Goal: Task Accomplishment & Management: Complete application form

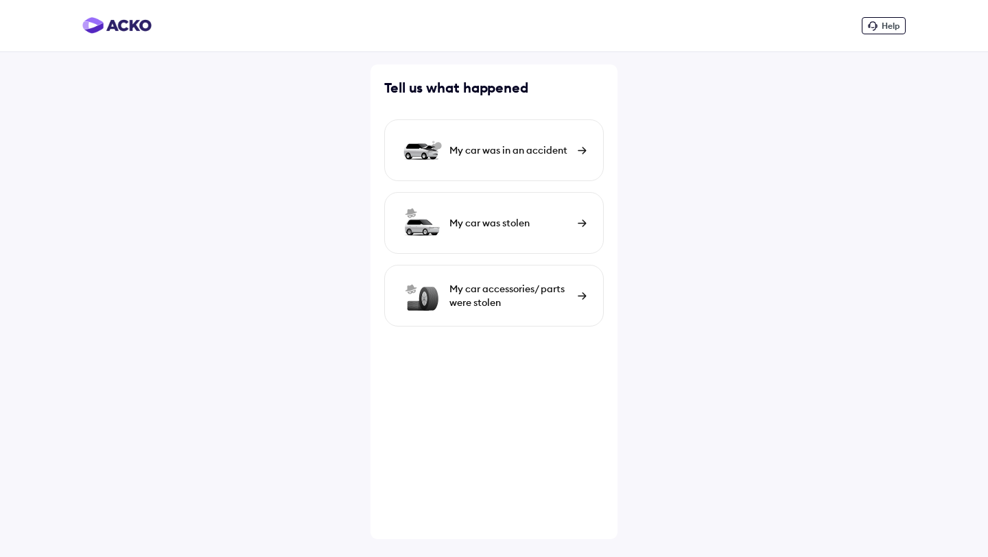
click at [483, 140] on div "My car was in an accident" at bounding box center [494, 150] width 220 height 62
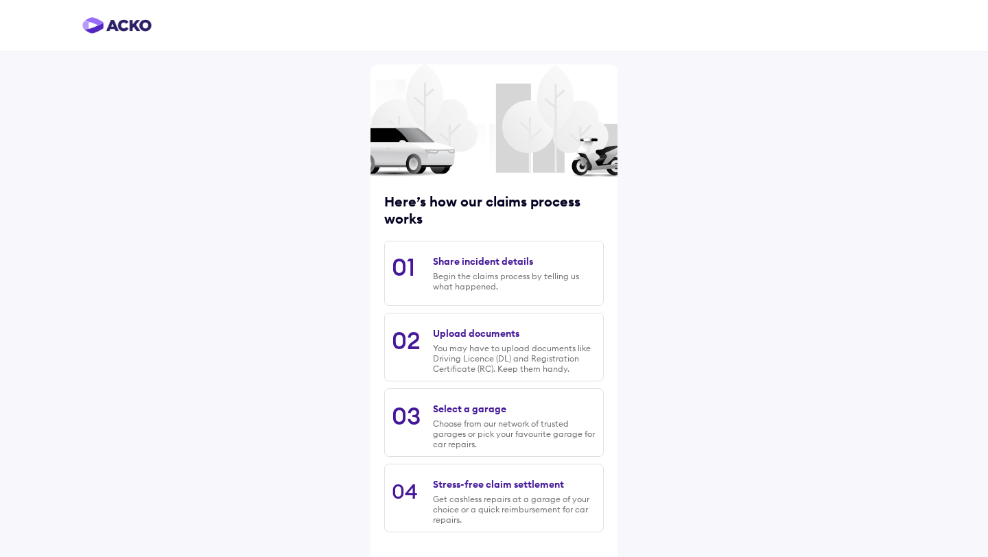
scroll to position [58, 0]
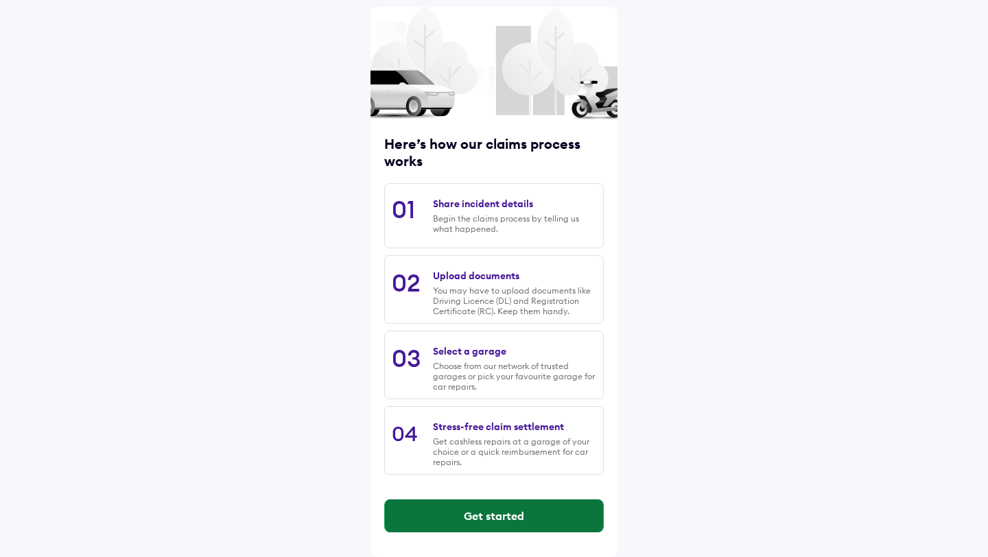
click at [495, 507] on button "Get started" at bounding box center [494, 516] width 218 height 33
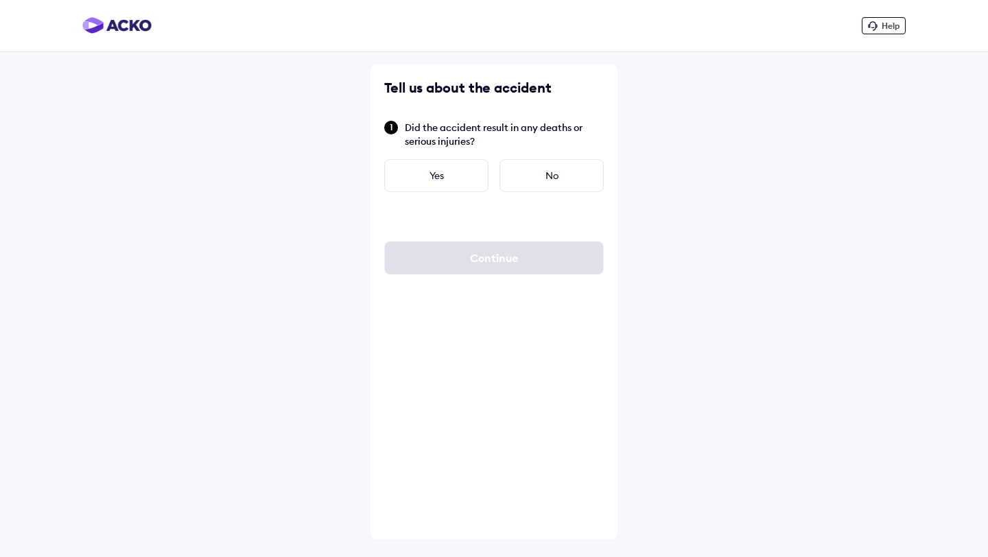
scroll to position [0, 0]
click at [563, 165] on div "No" at bounding box center [552, 175] width 104 height 33
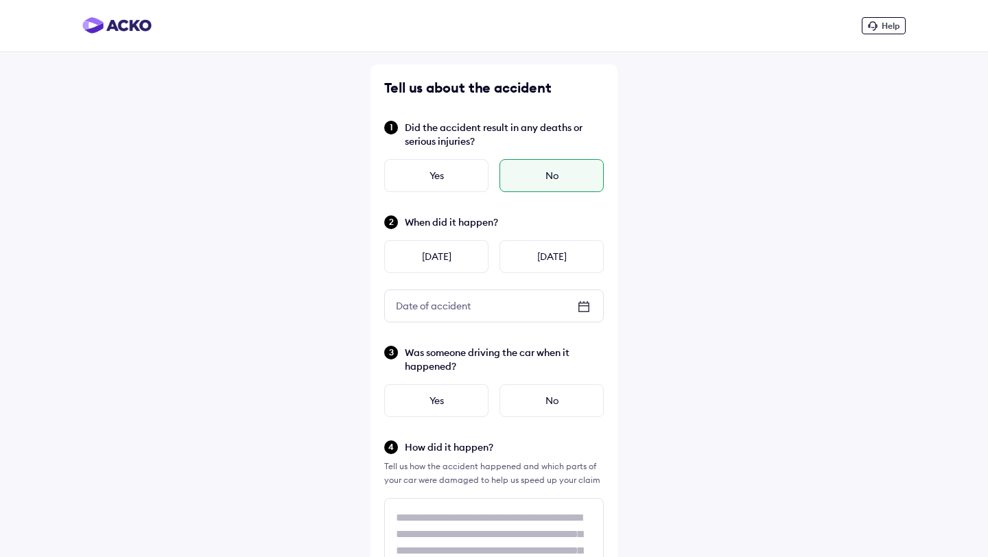
click at [546, 288] on div "When did it happen? [DATE] [DATE] Date of accident Date of accident" at bounding box center [494, 268] width 220 height 108
click at [546, 255] on div "[DATE]" at bounding box center [552, 256] width 104 height 33
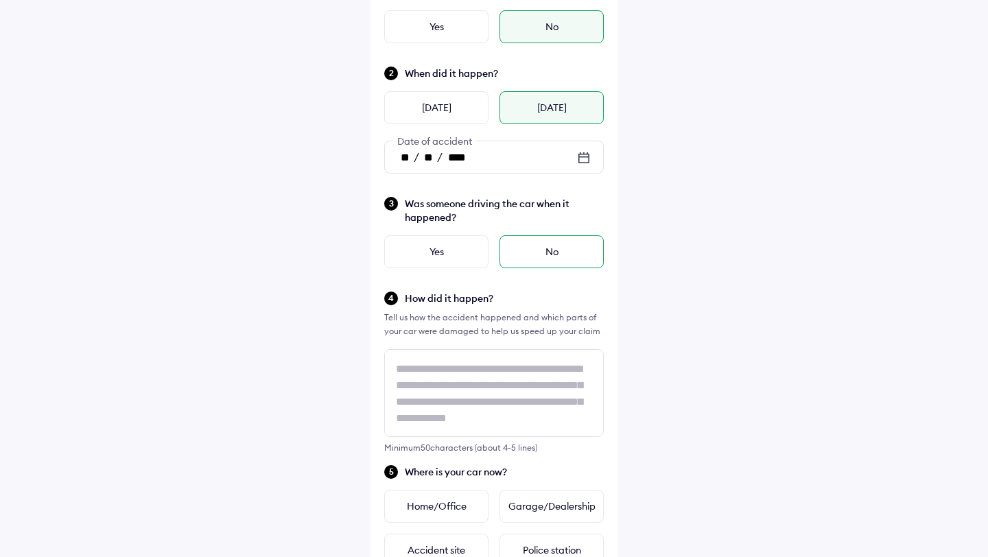
click at [546, 255] on div "No" at bounding box center [552, 251] width 104 height 33
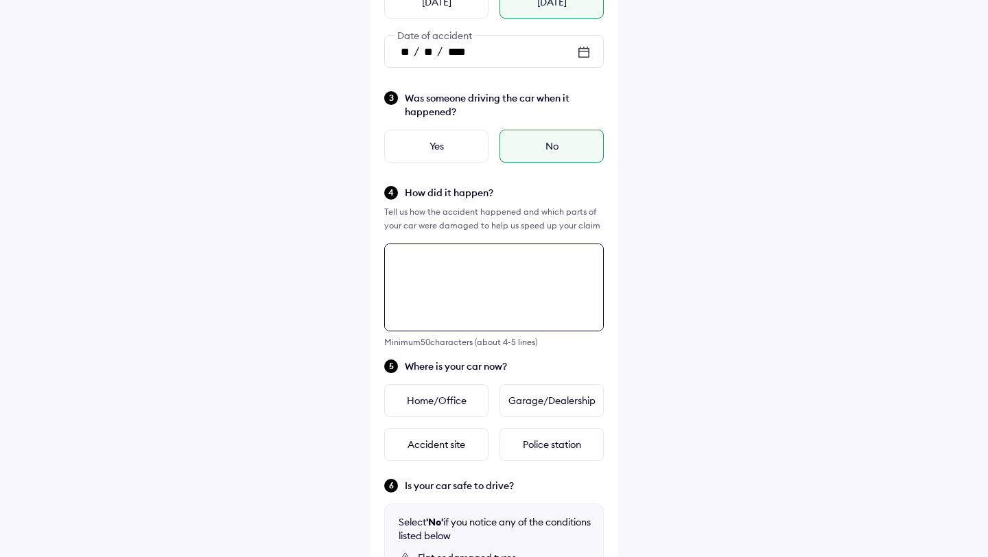
click at [546, 255] on textarea at bounding box center [494, 288] width 220 height 88
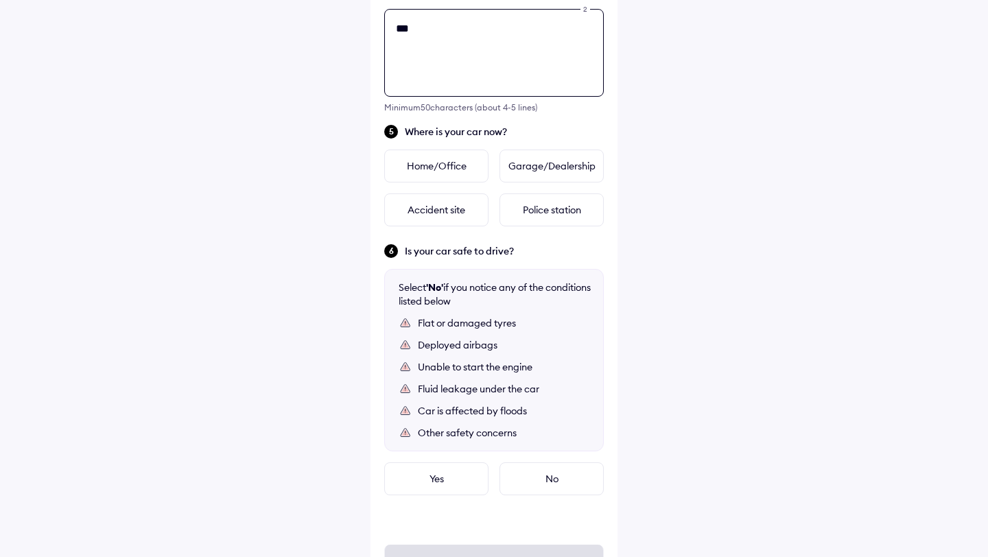
scroll to position [498, 0]
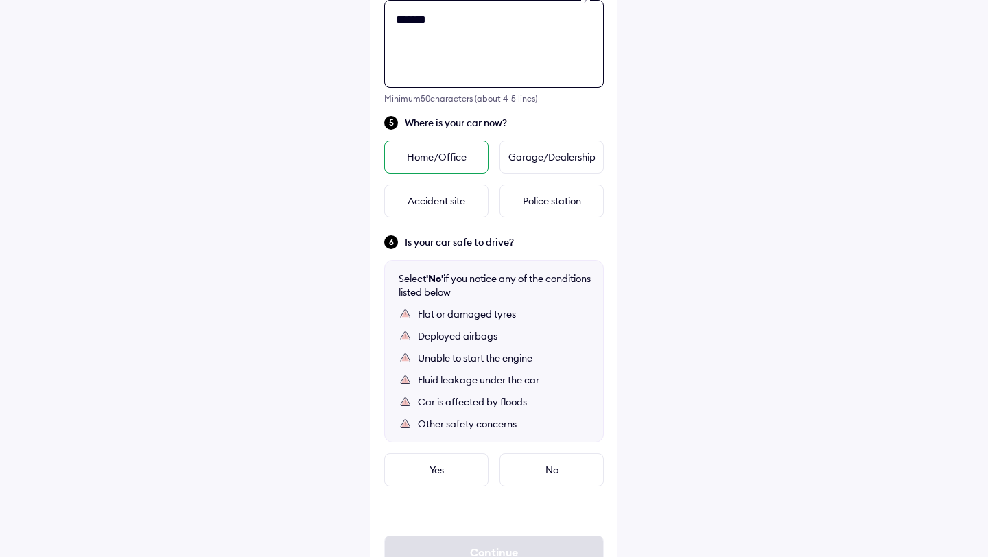
type textarea "*******"
click at [449, 166] on div "Home/Office" at bounding box center [436, 157] width 104 height 33
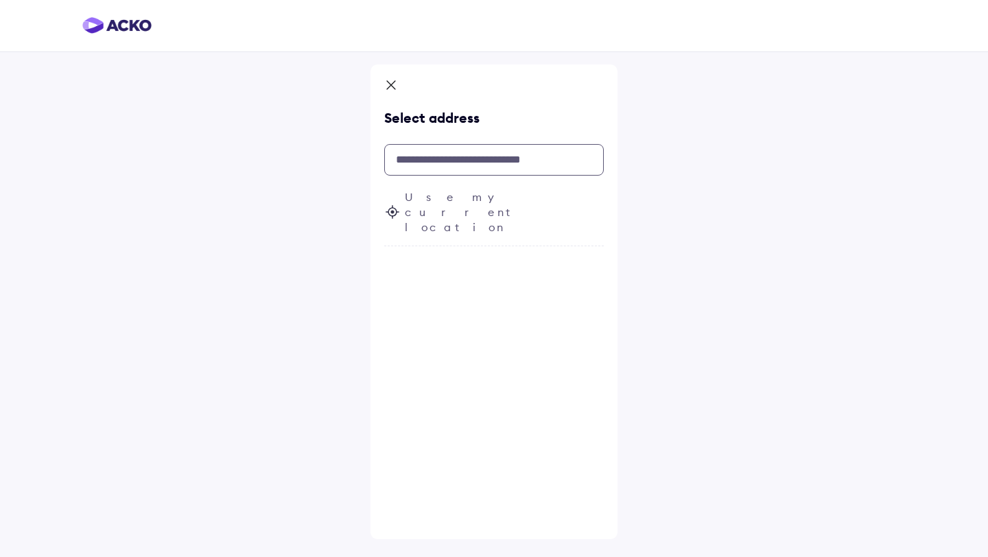
click at [456, 162] on input "text" at bounding box center [494, 160] width 220 height 32
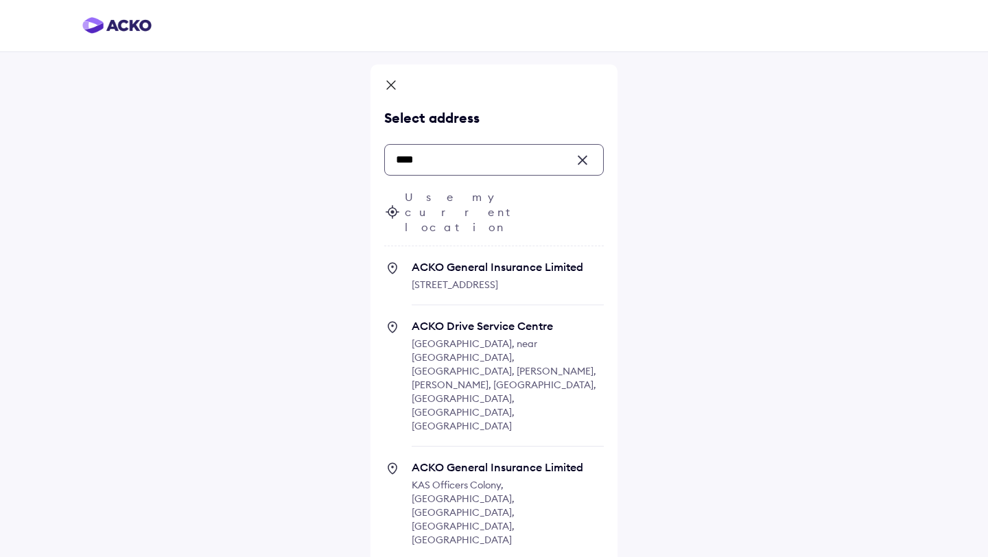
click at [438, 279] on span "[STREET_ADDRESS]" at bounding box center [455, 285] width 86 height 12
type input "****"
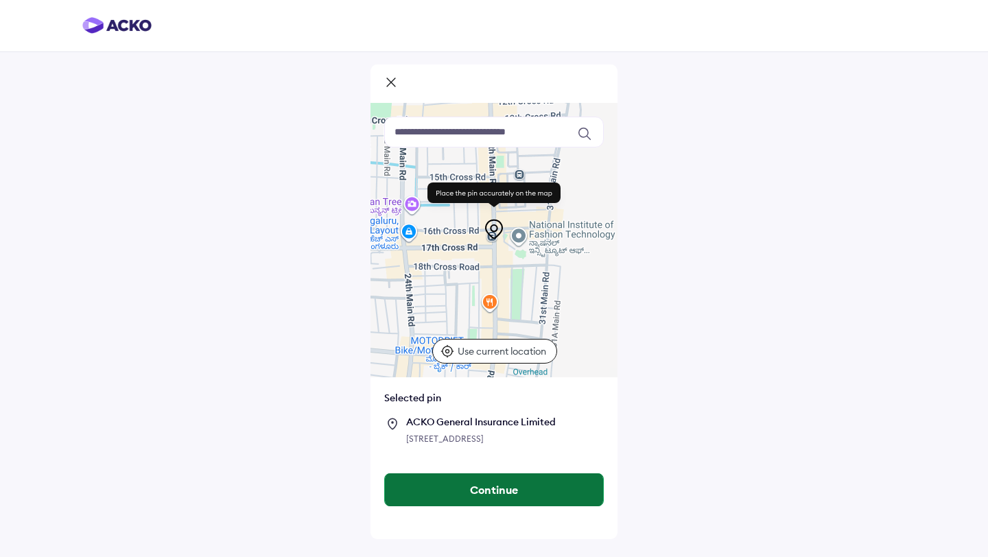
click at [462, 507] on button "Continue" at bounding box center [494, 490] width 218 height 33
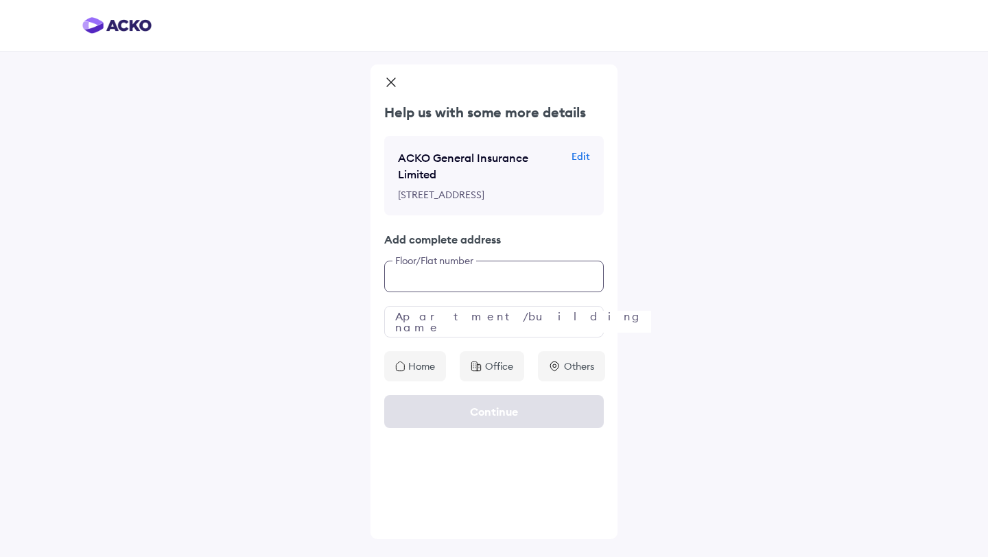
click at [466, 292] on input "text" at bounding box center [494, 277] width 220 height 32
type input "***"
click at [423, 338] on input "text" at bounding box center [494, 322] width 220 height 32
type input "***"
click at [412, 382] on div "Home" at bounding box center [415, 366] width 62 height 30
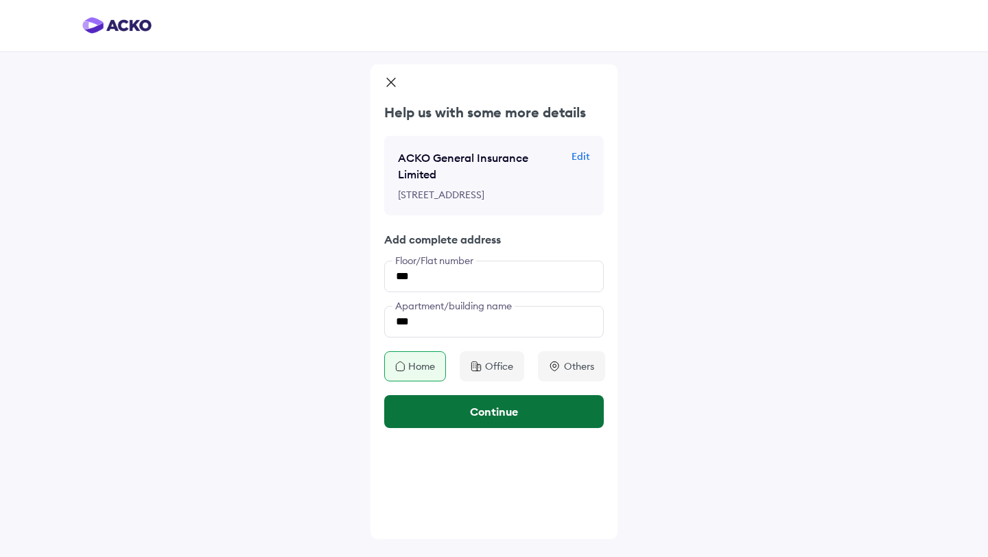
click at [421, 428] on button "Continue" at bounding box center [494, 411] width 220 height 33
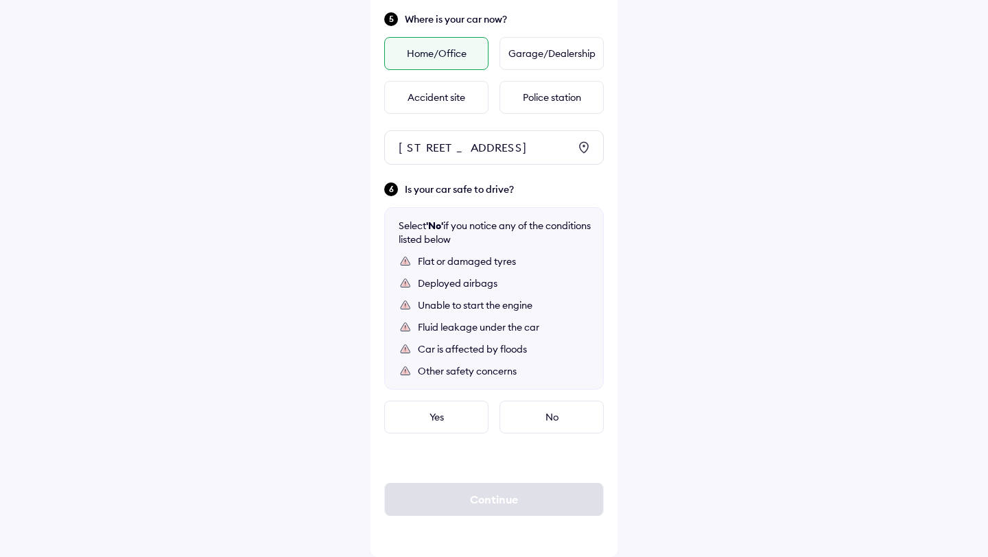
scroll to position [613, 0]
click at [421, 434] on div "Yes" at bounding box center [436, 417] width 104 height 33
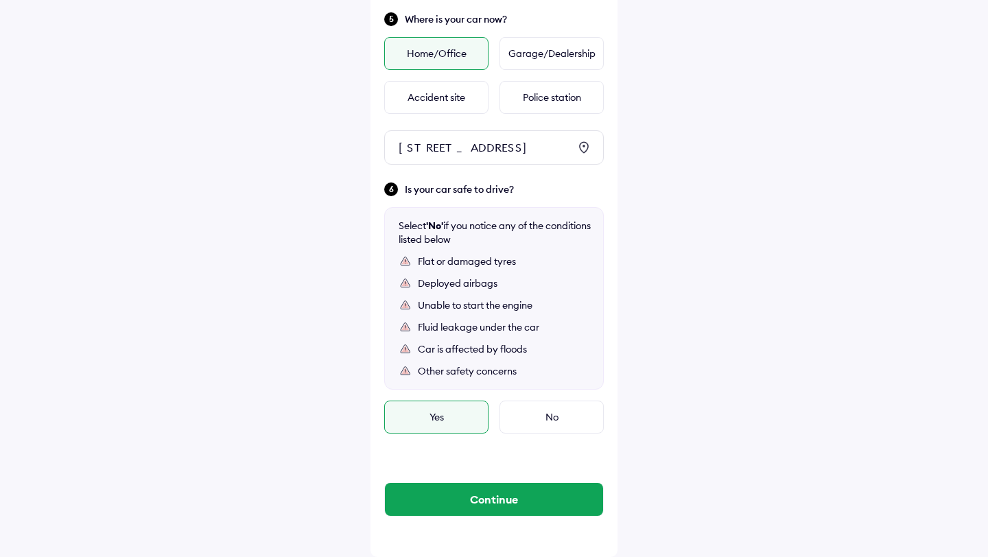
click at [434, 537] on div "Continue" at bounding box center [494, 500] width 220 height 88
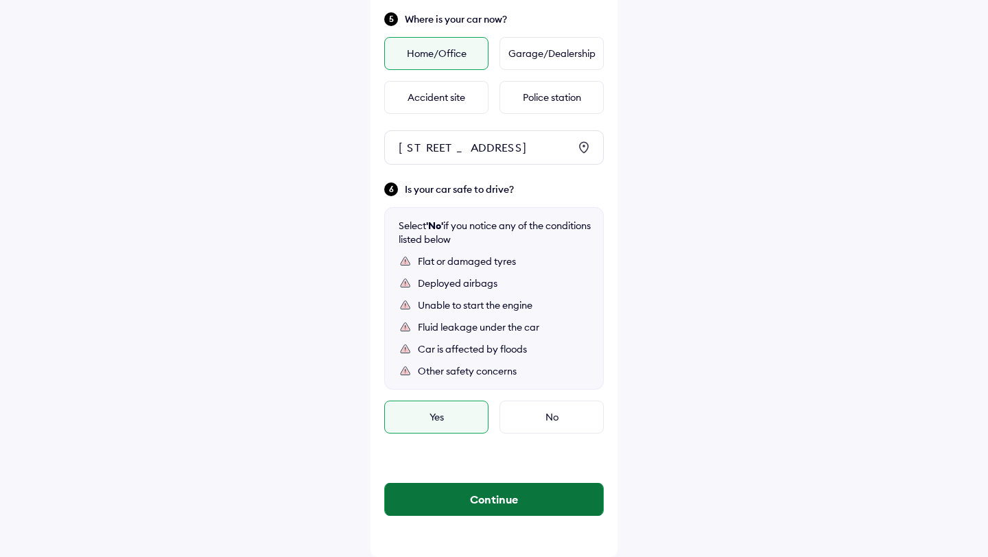
click at [434, 516] on button "Continue" at bounding box center [494, 499] width 218 height 33
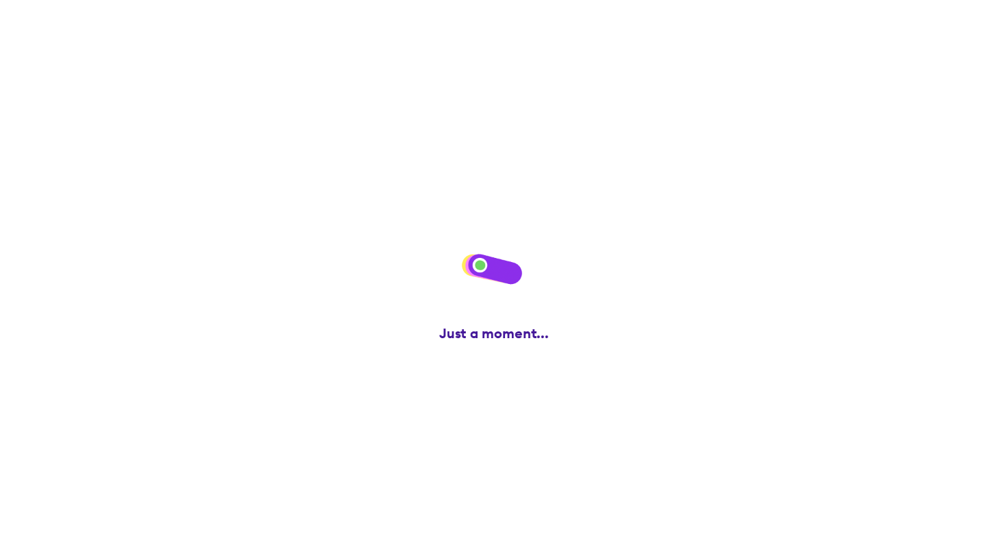
scroll to position [0, 0]
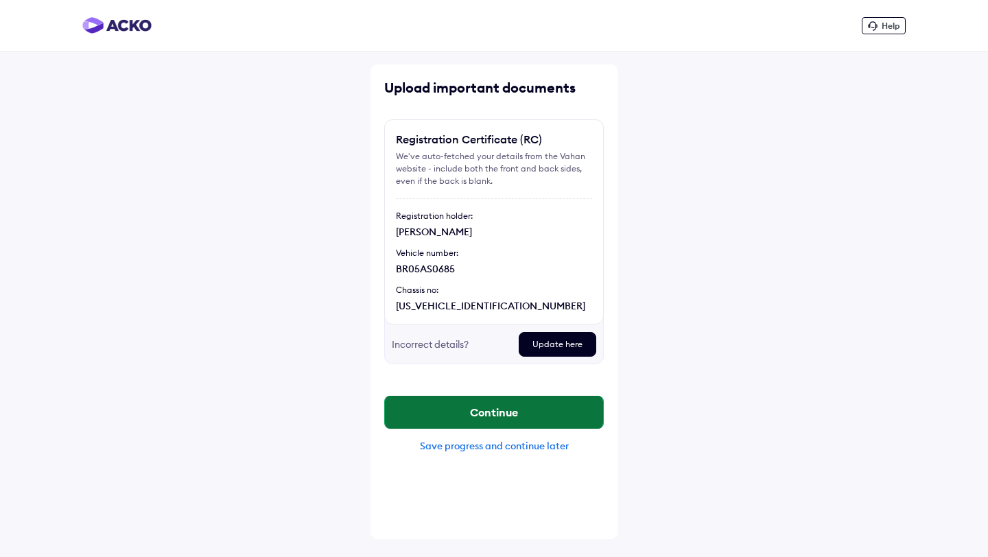
click at [463, 402] on button "Continue" at bounding box center [494, 412] width 218 height 33
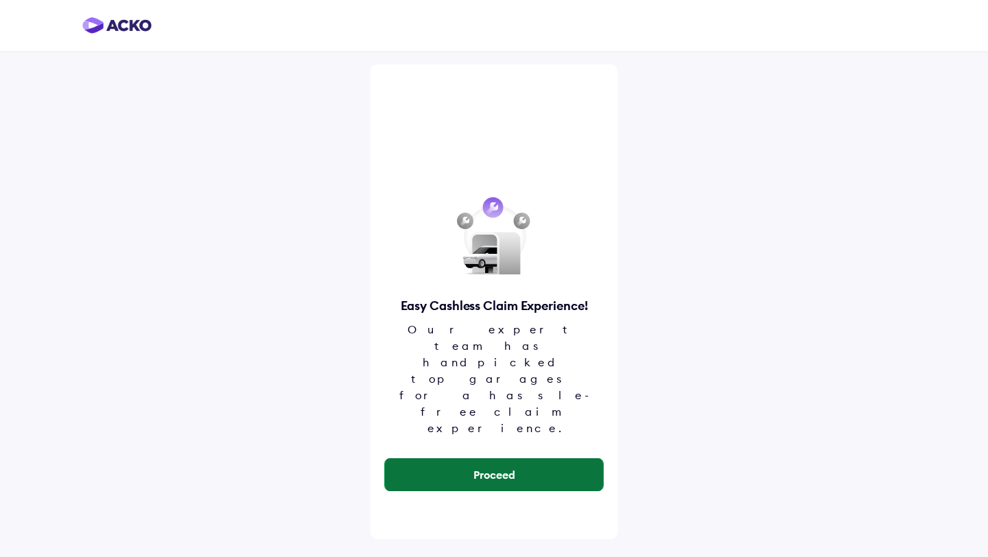
click at [469, 458] on button "Proceed" at bounding box center [494, 474] width 218 height 33
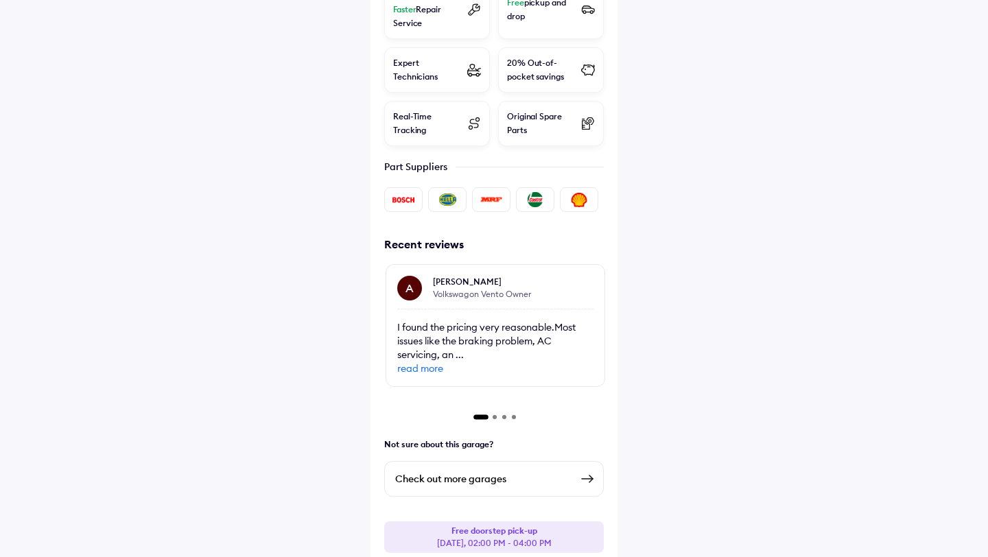
scroll to position [502, 0]
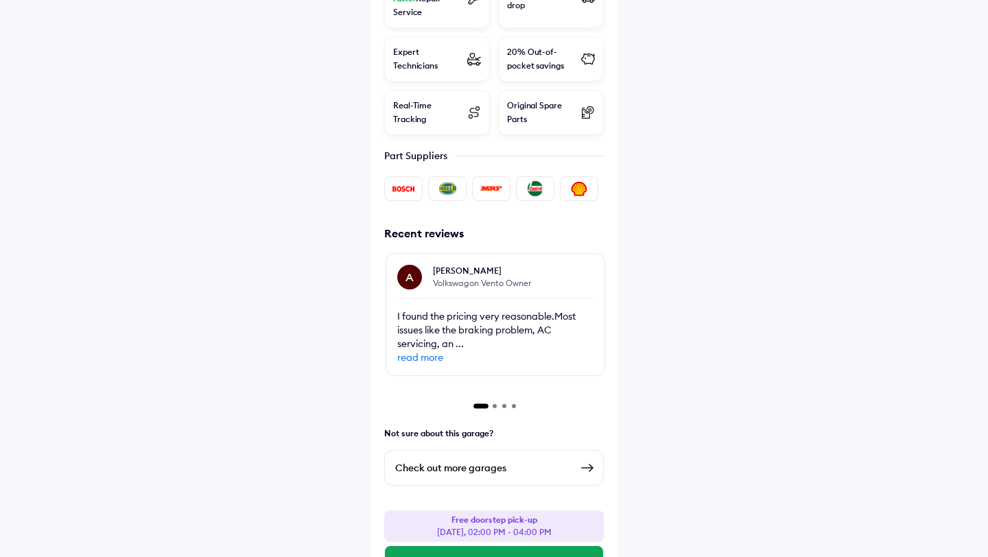
click at [474, 351] on span "read more" at bounding box center [495, 358] width 196 height 14
click at [511, 310] on div "Got my vehicle serviced at ACKO Drive (Kudlu Gate) and had a great overall expe…" at bounding box center [495, 344] width 196 height 69
click at [478, 310] on span "The pickup and drop facility was super convenient, and the service was prompt. …" at bounding box center [484, 337] width 196 height 54
click at [476, 310] on span "Recently got my vehicle serviced with ACKO for the first time, and it was a fan…" at bounding box center [495, 337] width 196 height 54
click at [583, 310] on span "Recently got my vehicle serviced with ACKO for the first time, and it was a fan…" at bounding box center [495, 337] width 196 height 54
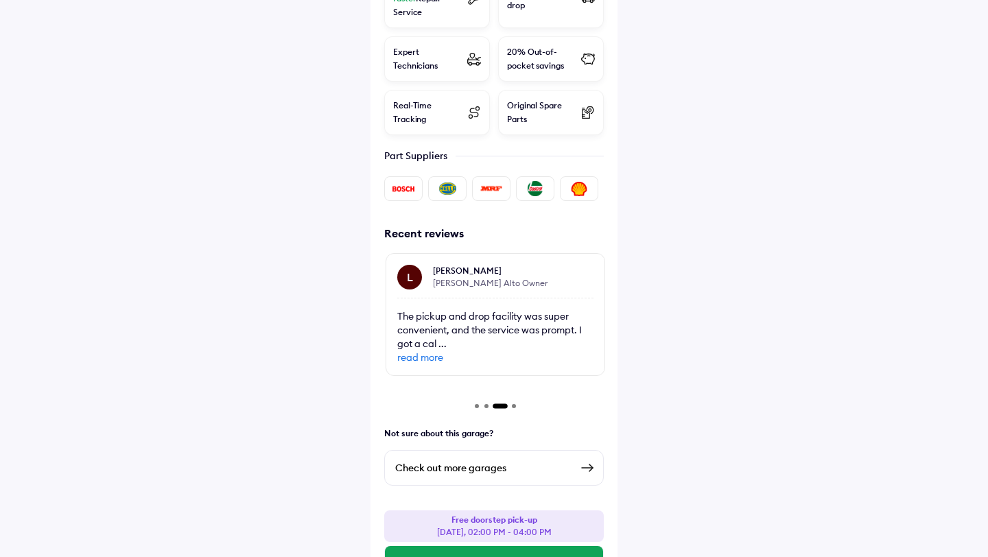
click at [506, 313] on div "The pickup and drop facility was super convenient, and the service was prompt. …" at bounding box center [495, 337] width 196 height 55
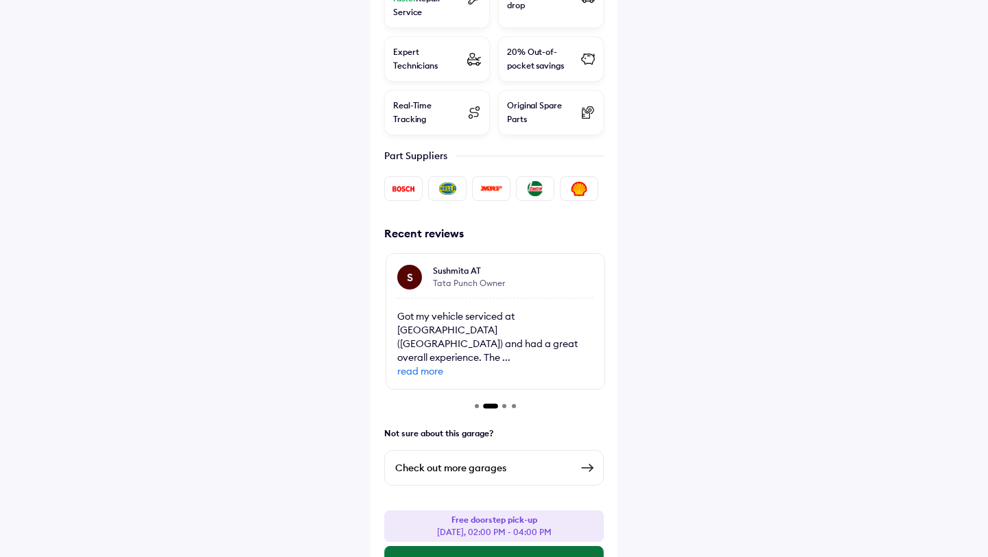
click at [484, 546] on button "Select this Slot" at bounding box center [494, 562] width 218 height 33
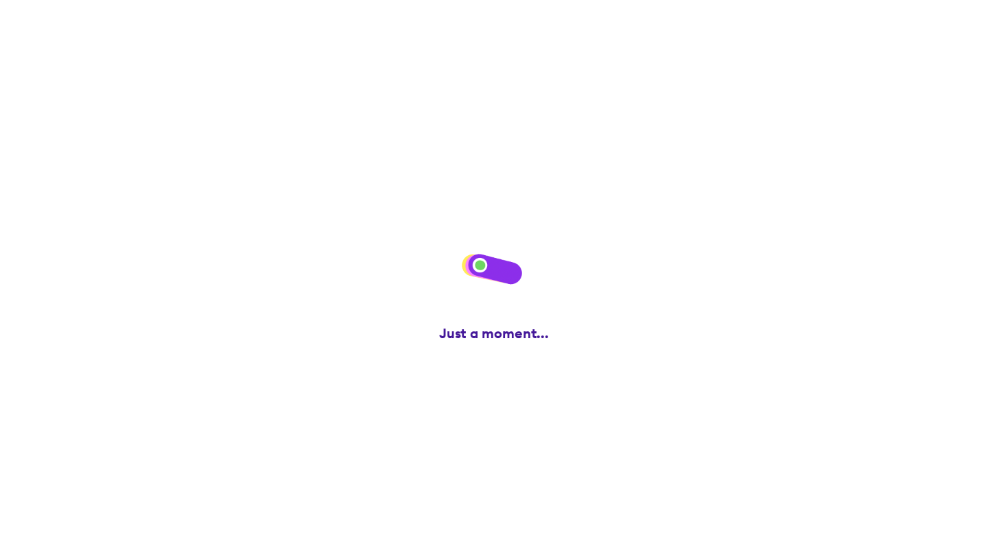
scroll to position [0, 0]
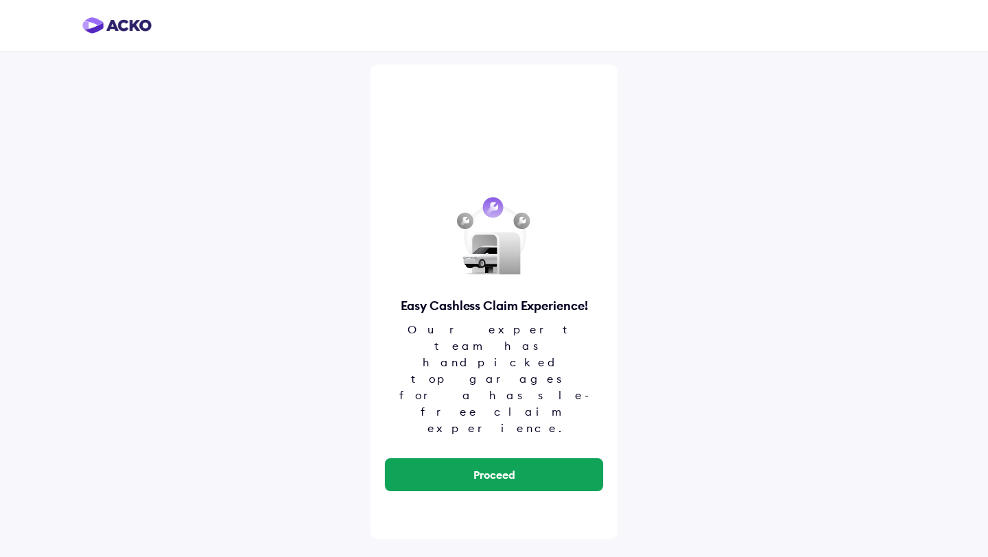
click at [420, 447] on div "Proceed" at bounding box center [494, 474] width 220 height 55
click at [423, 447] on div "Proceed" at bounding box center [494, 474] width 220 height 55
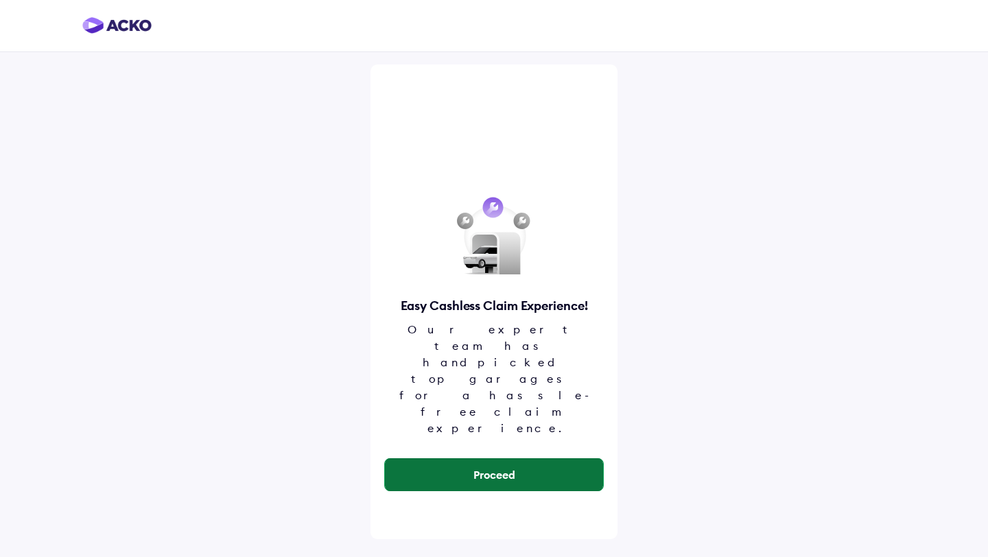
click at [427, 458] on button "Proceed" at bounding box center [494, 474] width 218 height 33
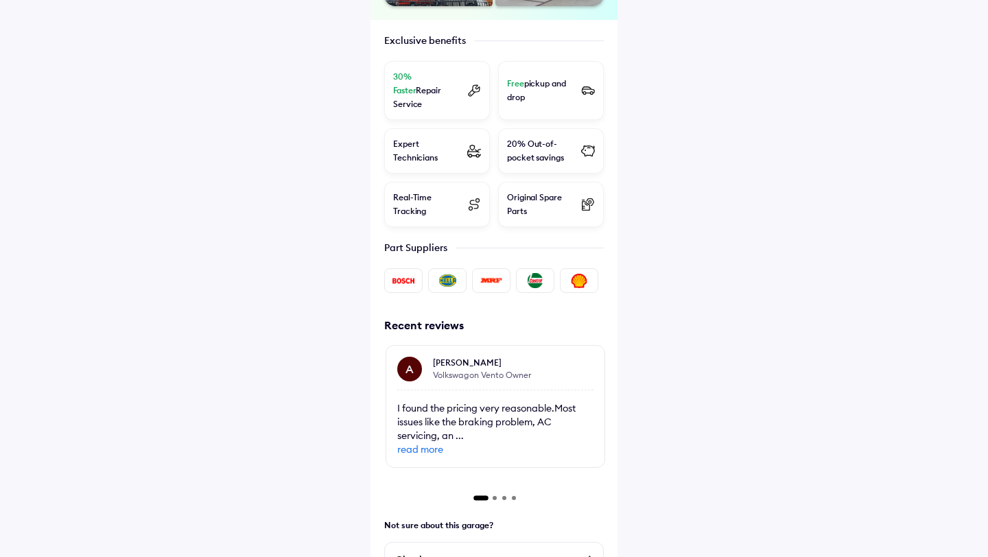
scroll to position [467, 0]
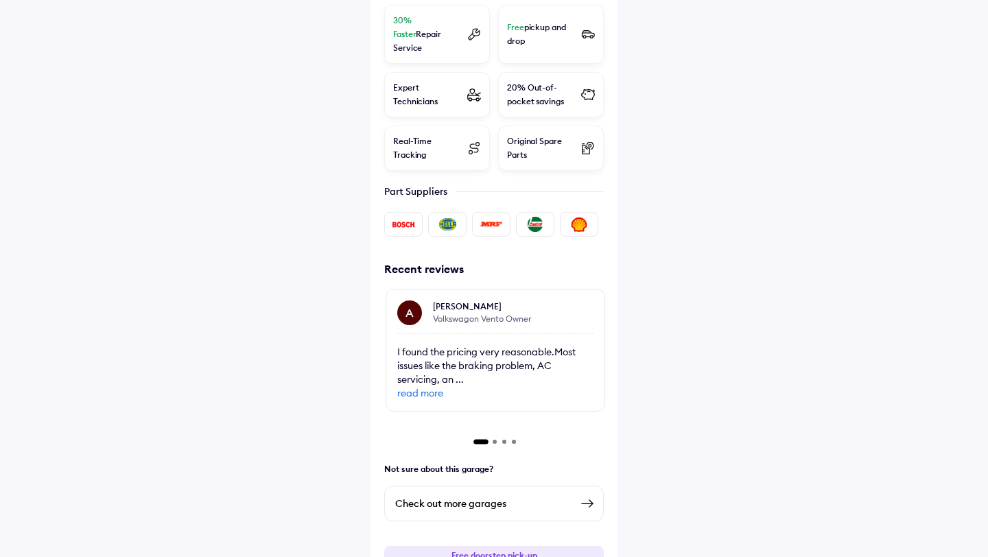
click at [465, 496] on div "Check out more garages" at bounding box center [483, 504] width 176 height 16
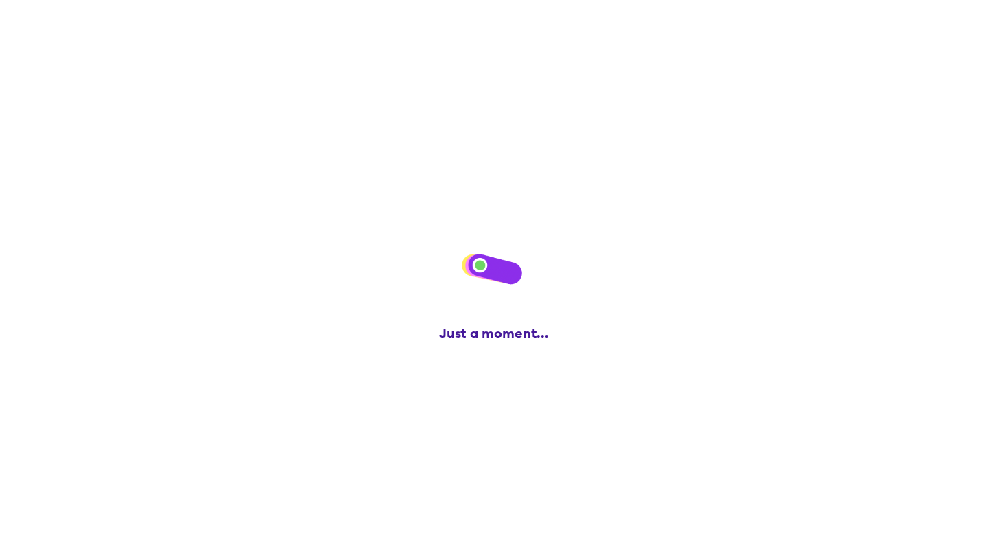
scroll to position [0, 0]
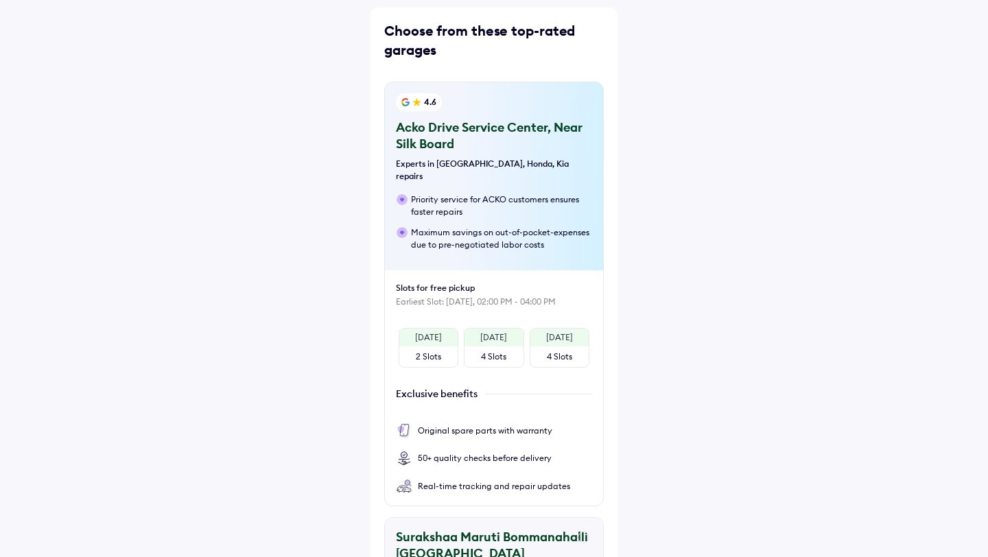
scroll to position [330, 0]
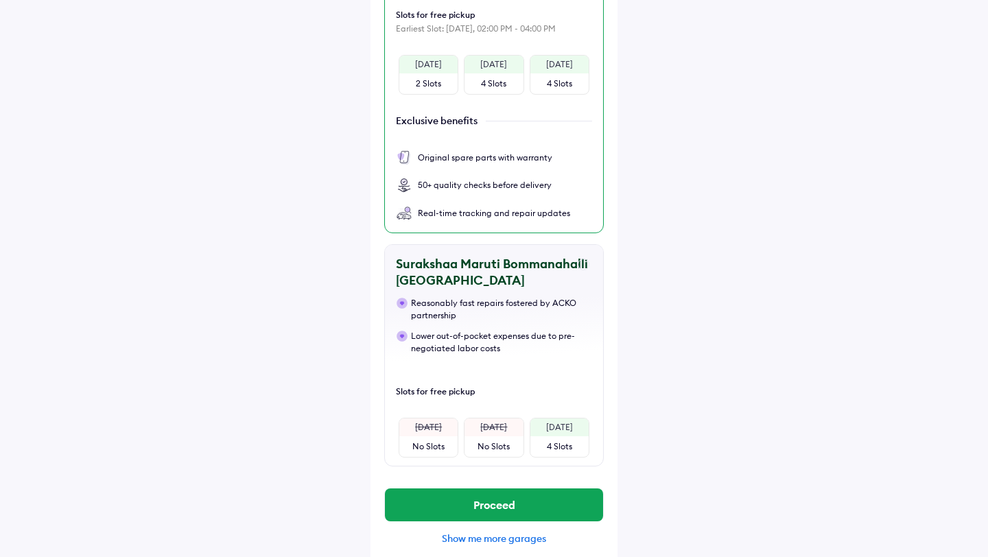
click at [513, 207] on div "Real-time tracking and repair updates" at bounding box center [494, 213] width 152 height 12
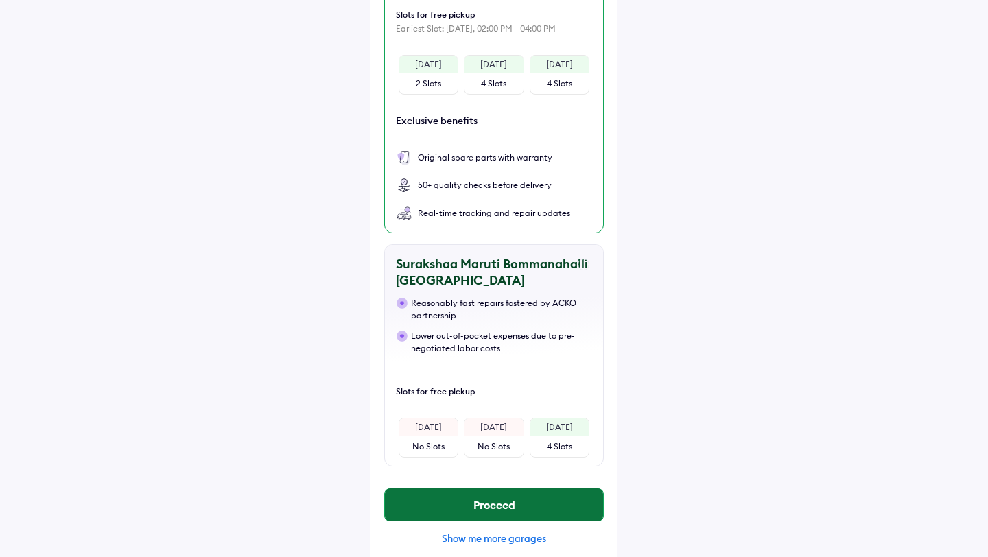
click at [532, 494] on button "Proceed" at bounding box center [494, 505] width 218 height 33
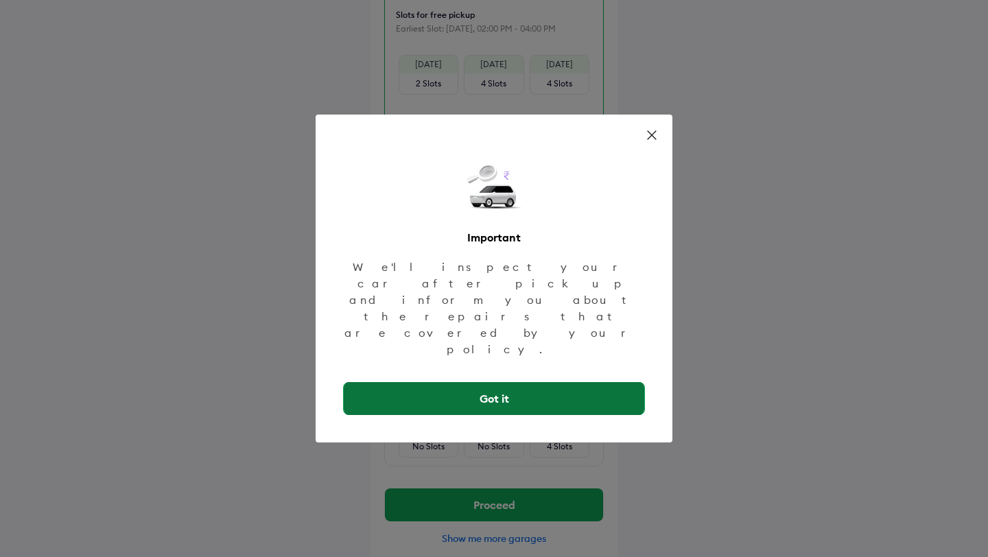
click at [519, 382] on button "Got it" at bounding box center [494, 398] width 301 height 33
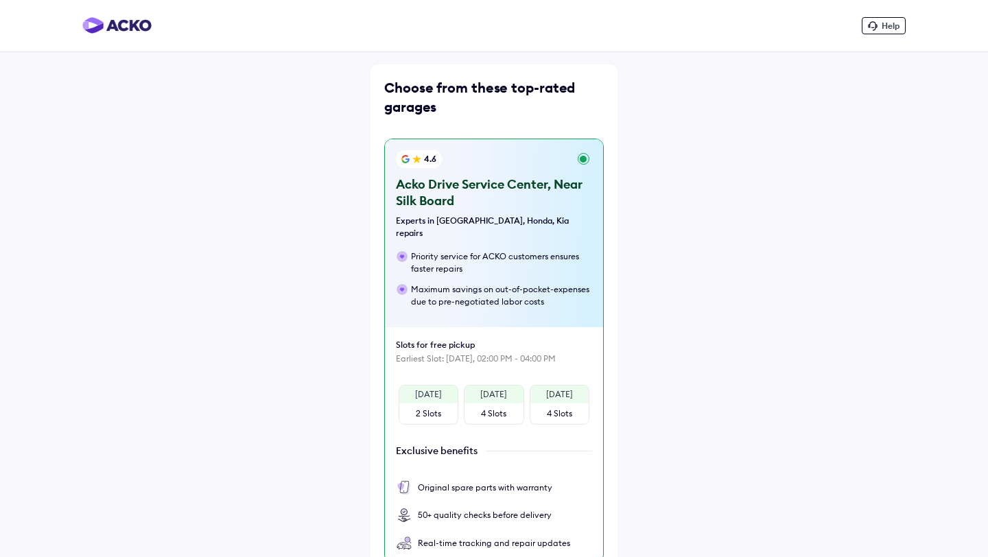
scroll to position [330, 0]
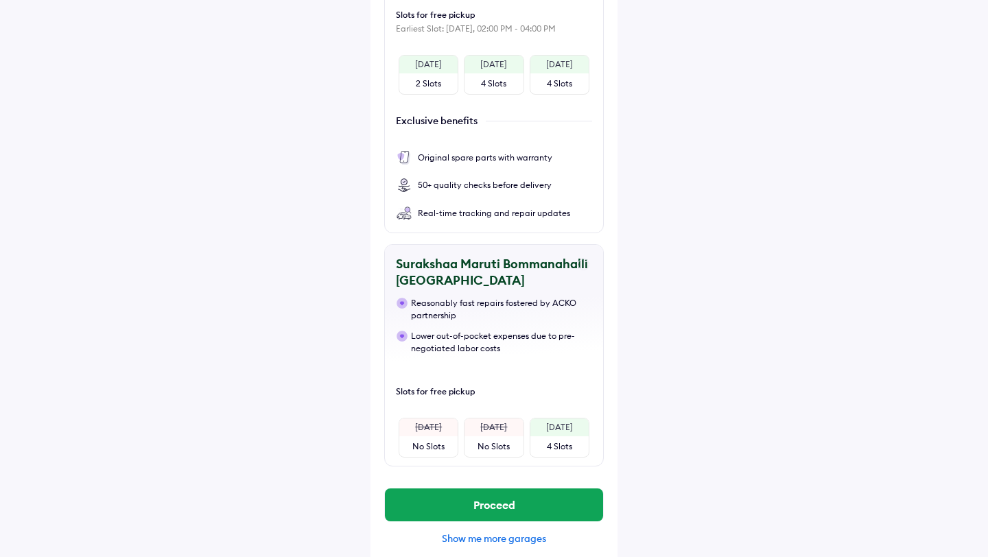
click at [465, 533] on div "Show me more garages" at bounding box center [494, 539] width 220 height 12
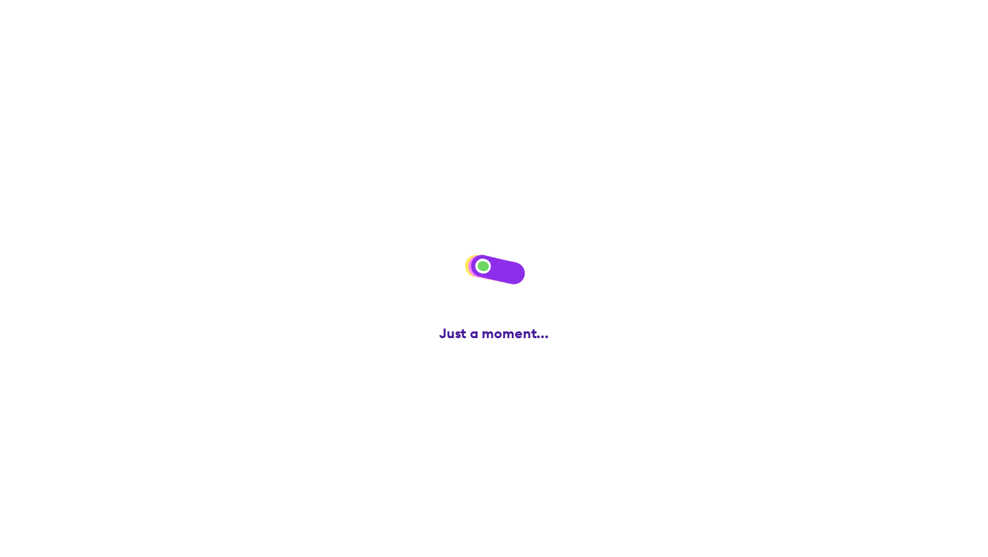
scroll to position [0, 0]
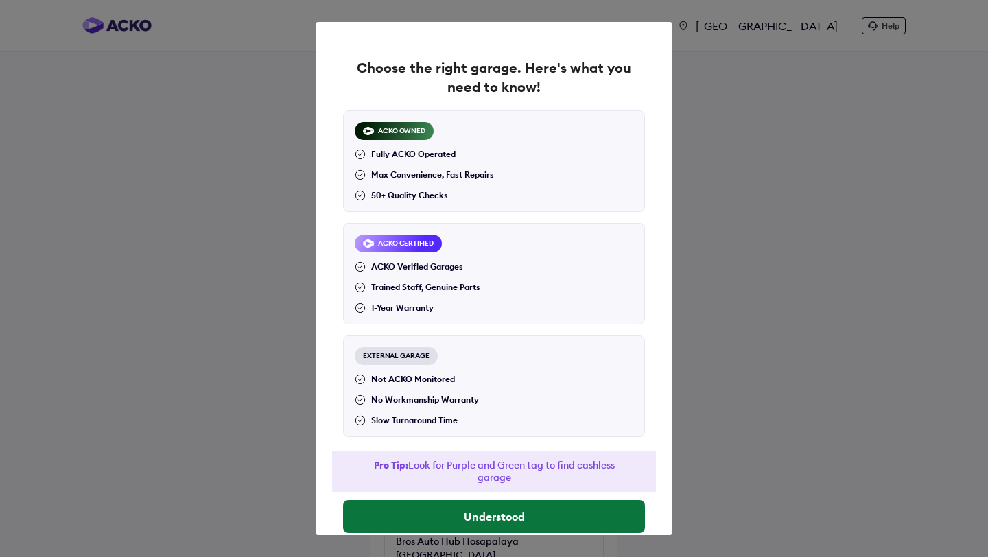
click at [477, 506] on button "Understood" at bounding box center [494, 516] width 302 height 33
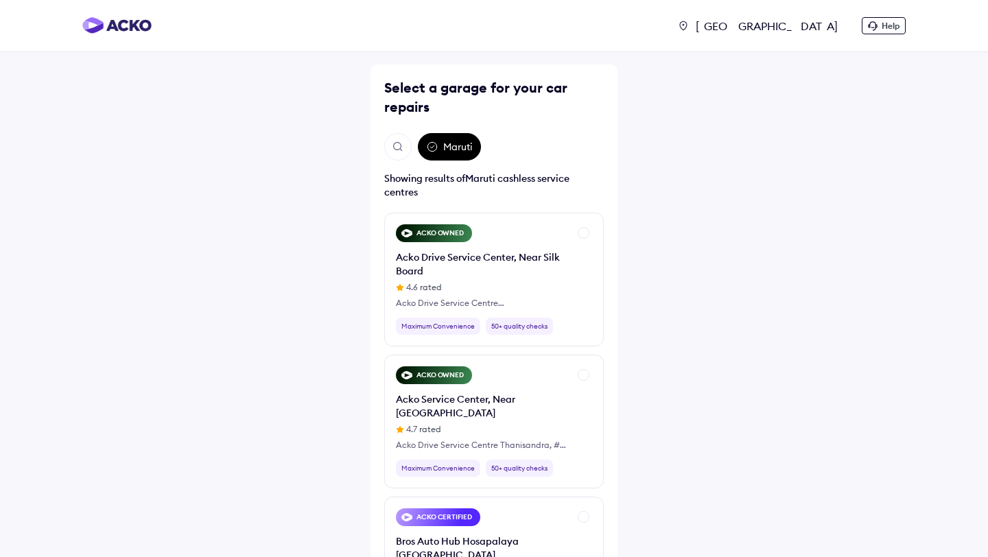
click at [826, 25] on div "[GEOGRAPHIC_DATA]" at bounding box center [768, 26] width 156 height 14
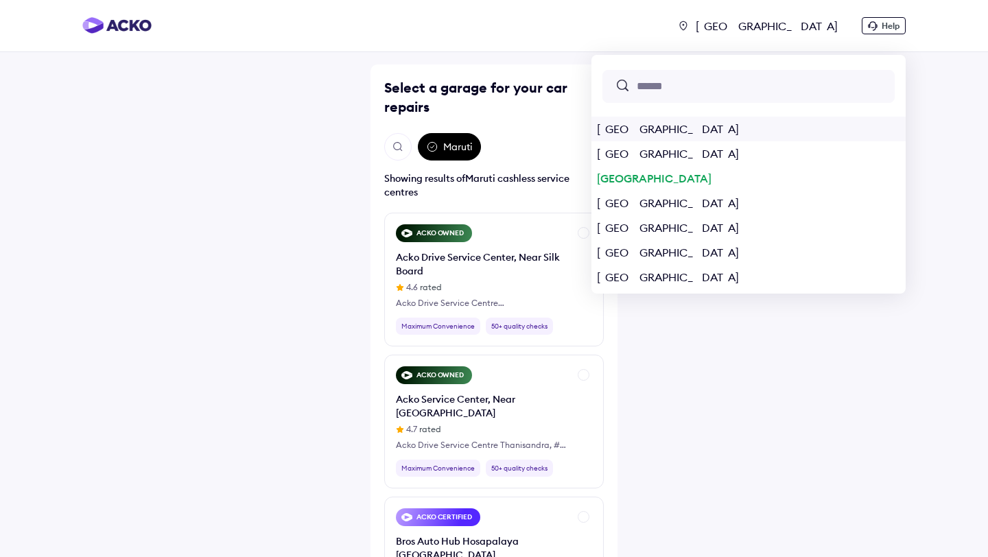
click at [758, 128] on div "Delhi" at bounding box center [749, 129] width 314 height 25
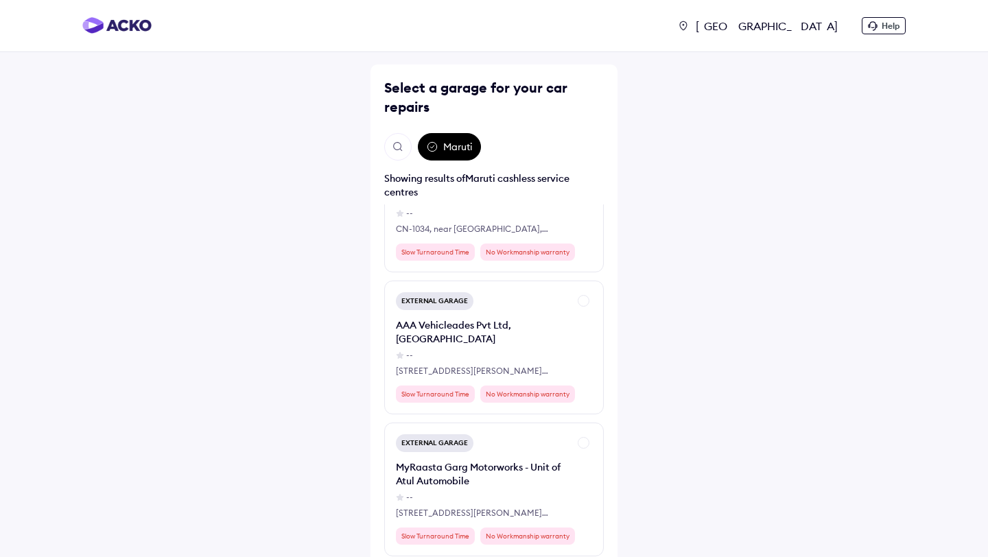
click at [829, 22] on div "Delhi" at bounding box center [768, 26] width 156 height 14
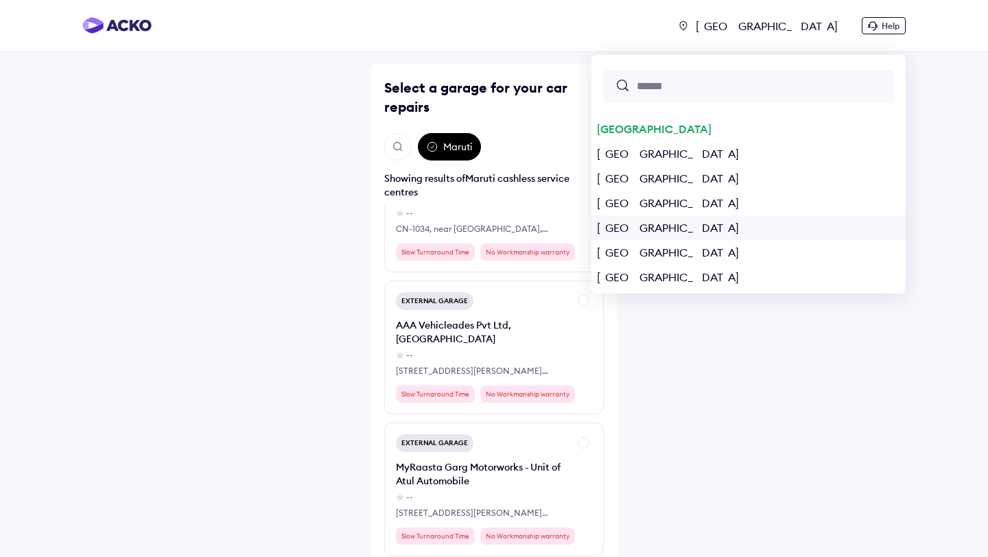
click at [770, 226] on div "Chennai" at bounding box center [749, 228] width 314 height 25
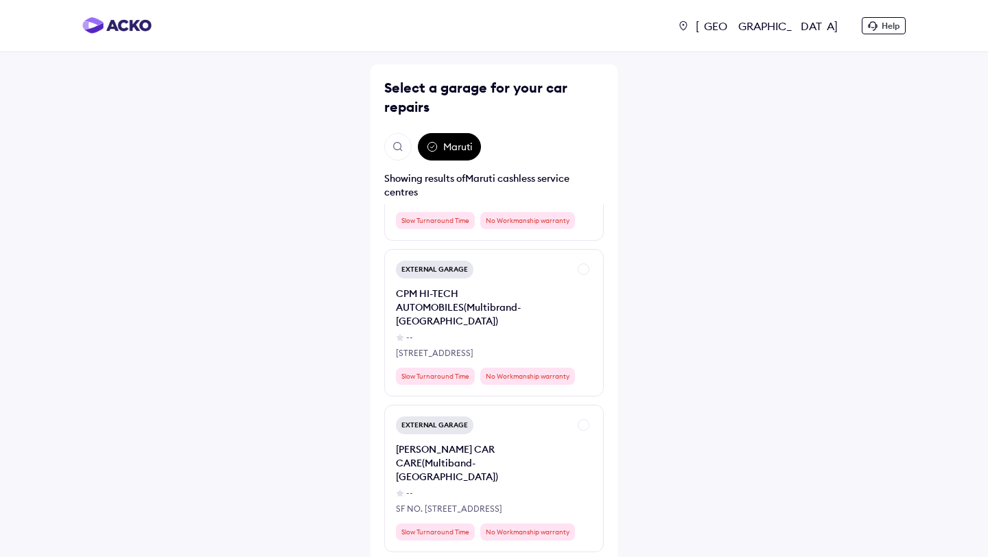
scroll to position [10725, 0]
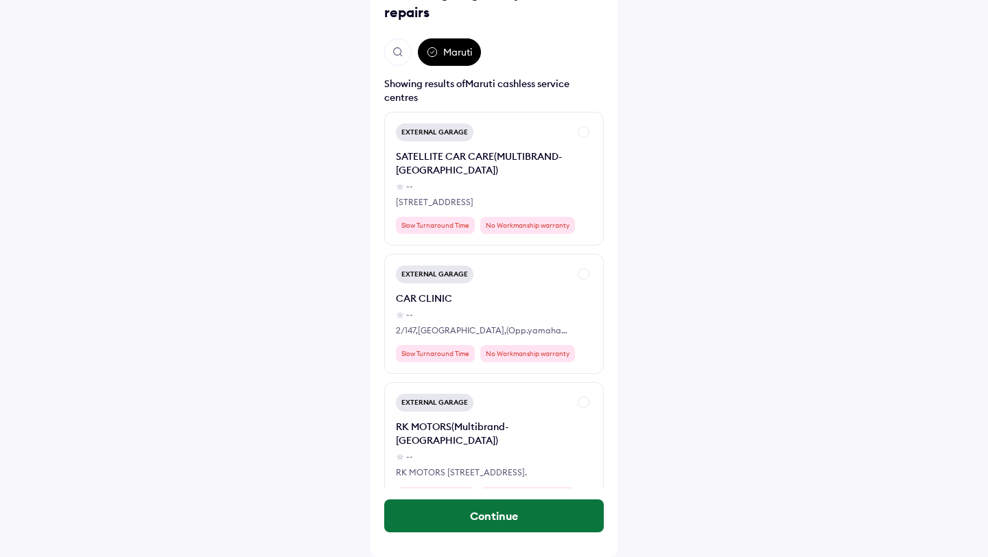
click at [535, 519] on button "Continue" at bounding box center [494, 516] width 220 height 33
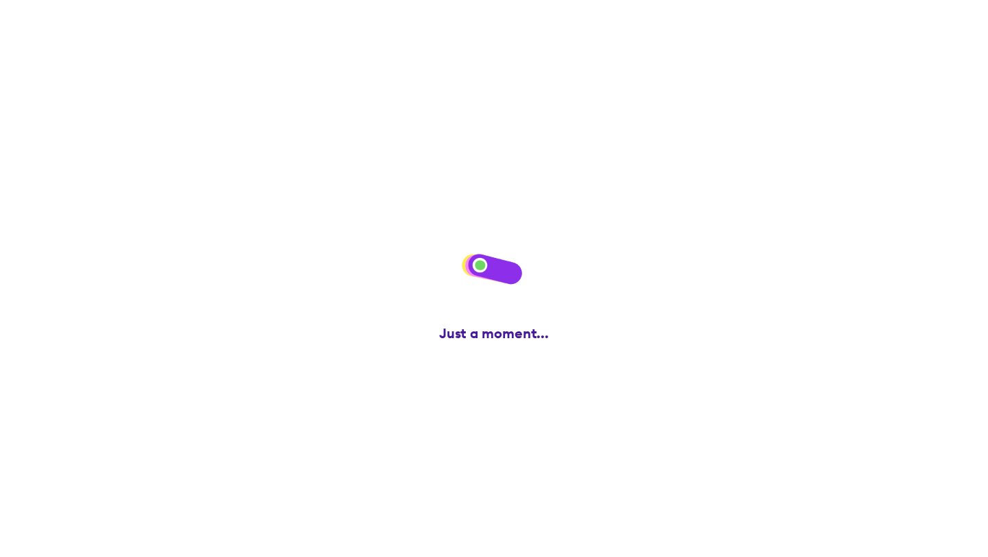
scroll to position [0, 0]
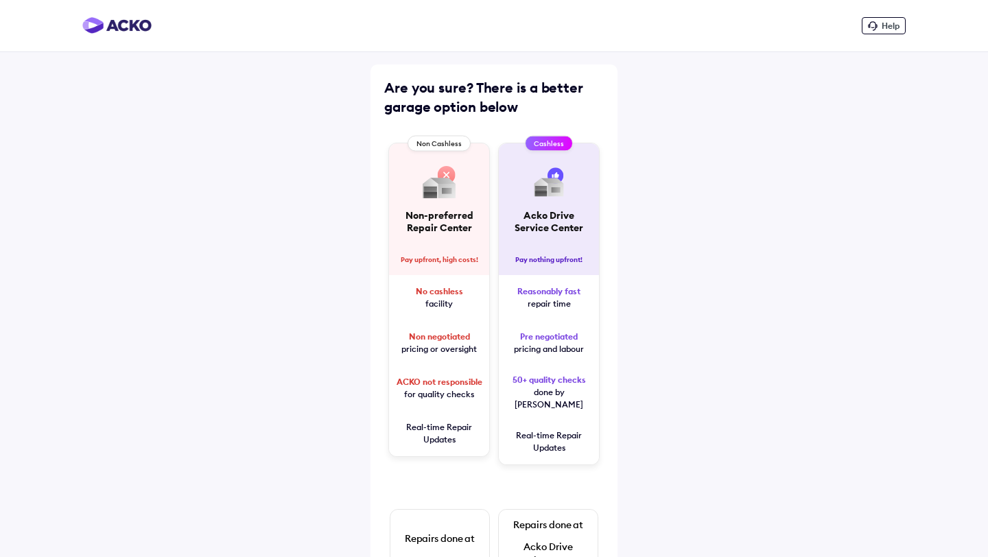
scroll to position [167, 0]
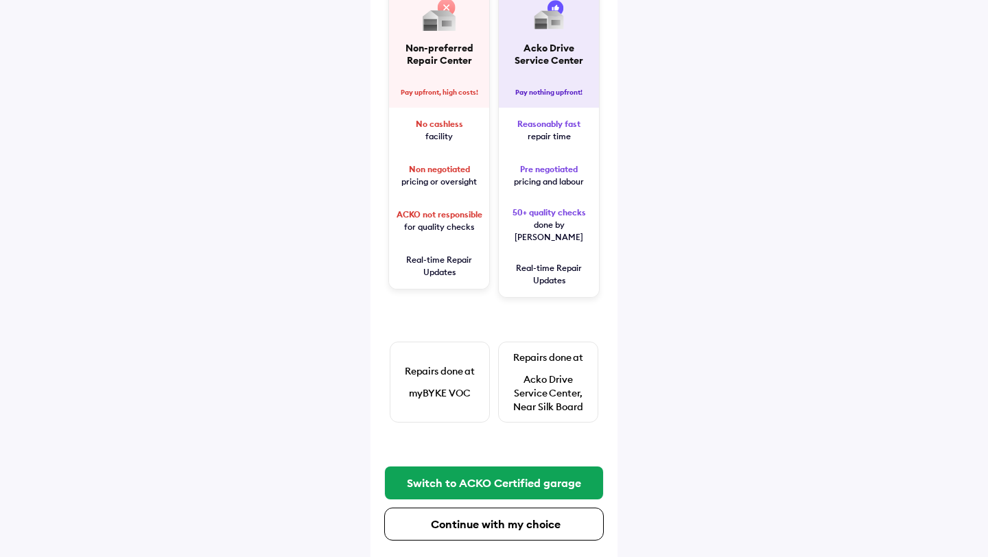
click at [445, 386] on div "myBYKE VOC" at bounding box center [440, 393] width 62 height 14
click at [514, 373] on div "Acko Drive Service Center, Near Silk Board" at bounding box center [548, 393] width 82 height 41
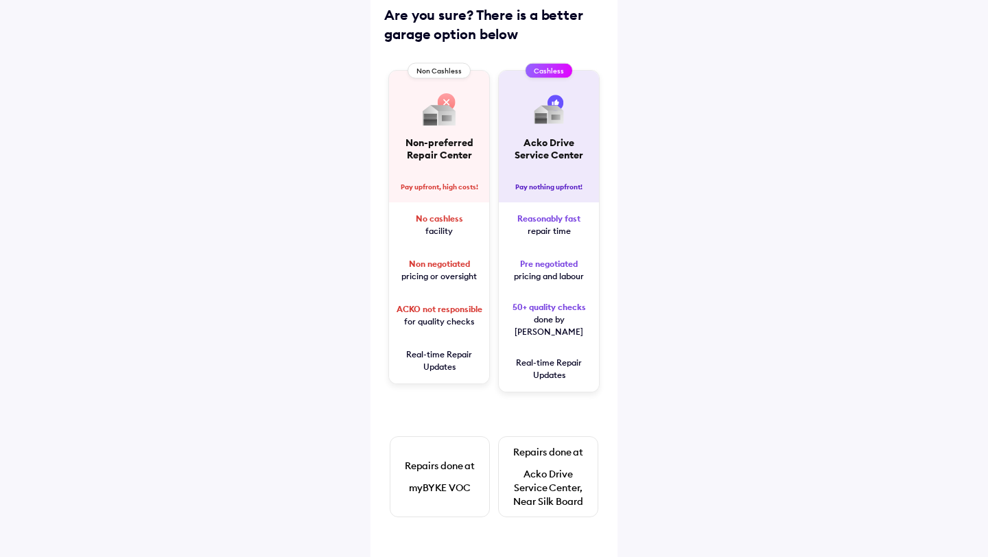
scroll to position [0, 0]
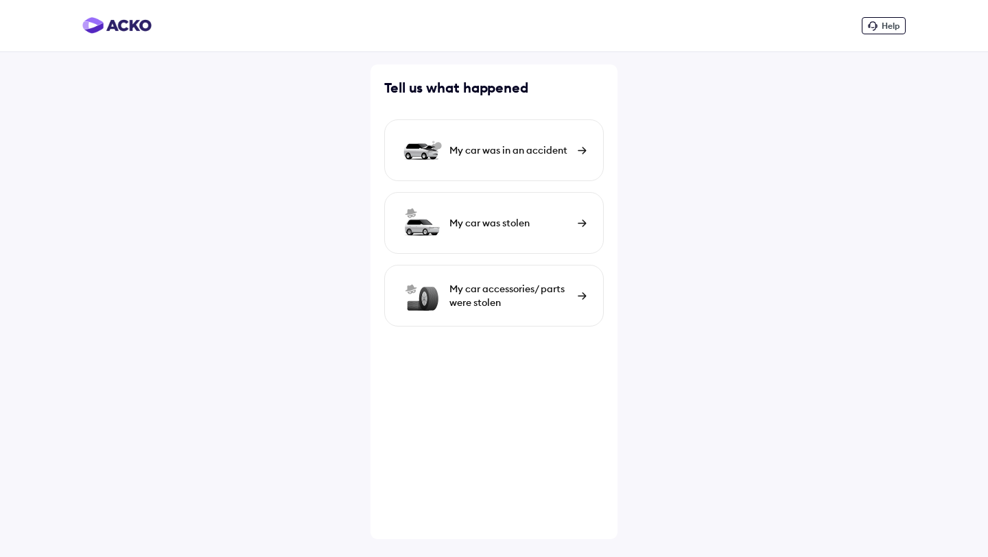
click at [399, 161] on div "My car was in an accident" at bounding box center [494, 150] width 220 height 62
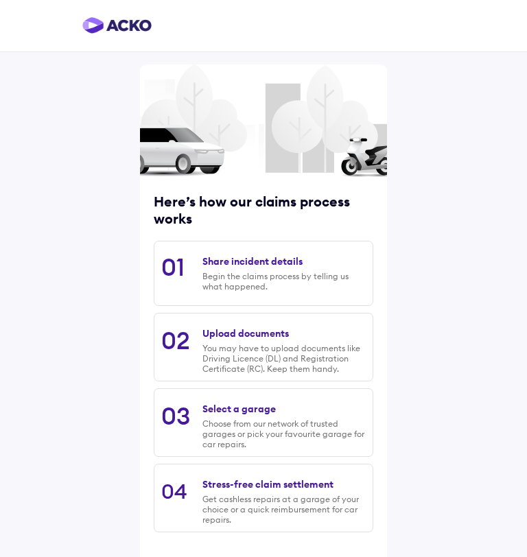
scroll to position [58, 0]
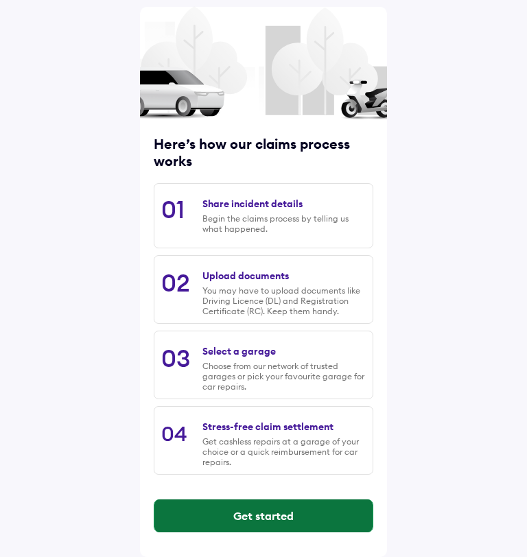
click at [240, 512] on button "Get started" at bounding box center [263, 516] width 218 height 33
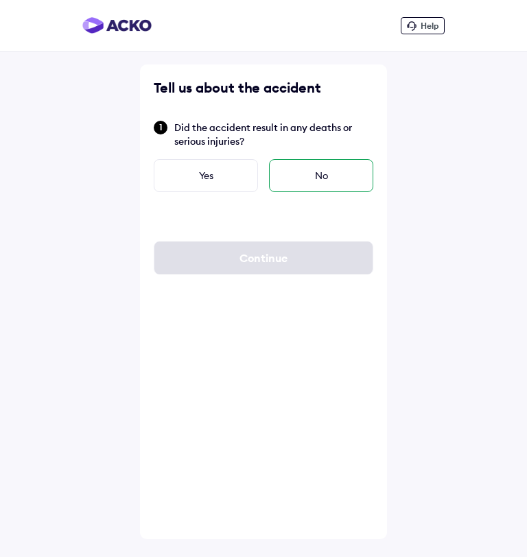
click at [314, 183] on div "No" at bounding box center [321, 175] width 104 height 33
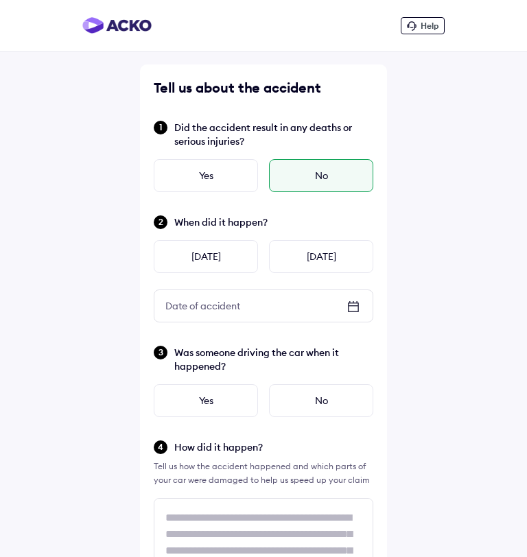
click at [303, 235] on div "When did it happen? [DATE] [DATE] Date of accident Date of accident" at bounding box center [264, 268] width 220 height 108
click at [303, 260] on div "[DATE]" at bounding box center [321, 256] width 104 height 33
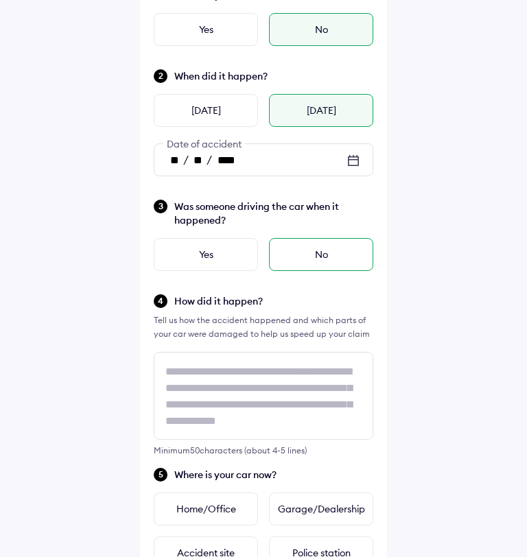
click at [311, 255] on div "No" at bounding box center [321, 254] width 104 height 33
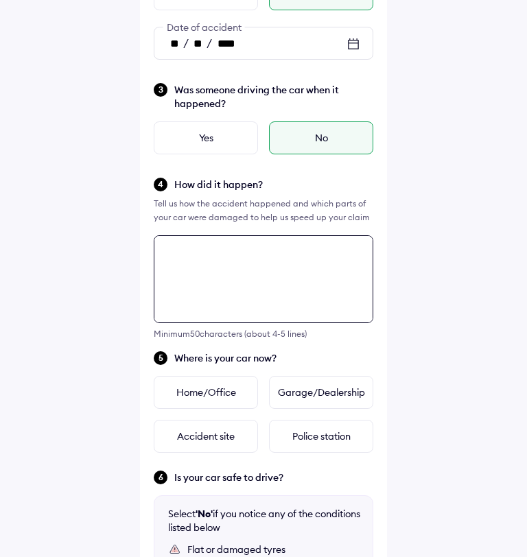
click at [295, 290] on textarea at bounding box center [264, 279] width 220 height 88
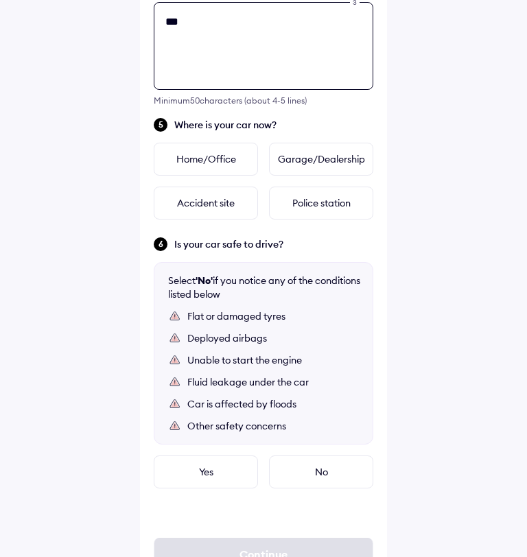
scroll to position [498, 0]
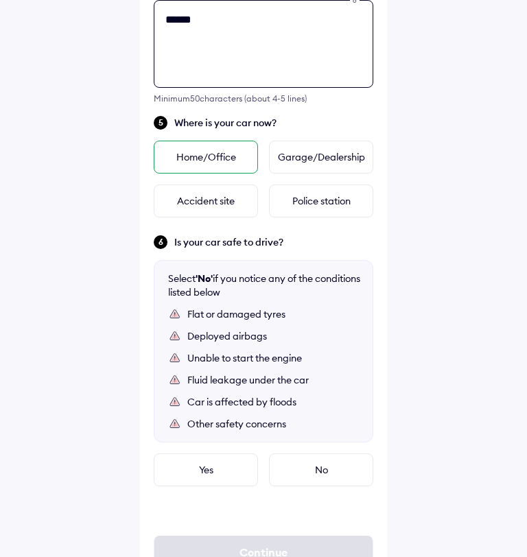
type textarea "******"
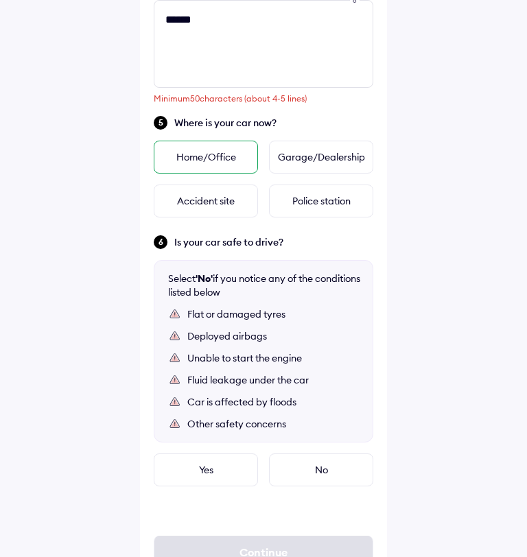
click at [232, 143] on div "Home/Office" at bounding box center [206, 157] width 104 height 33
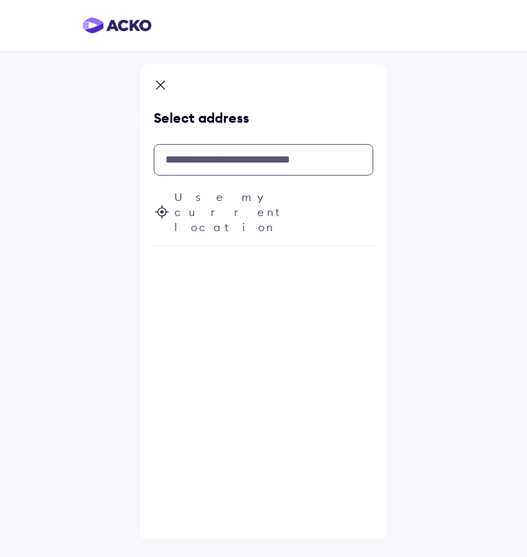
click at [231, 147] on input "text" at bounding box center [264, 160] width 220 height 32
type input "*"
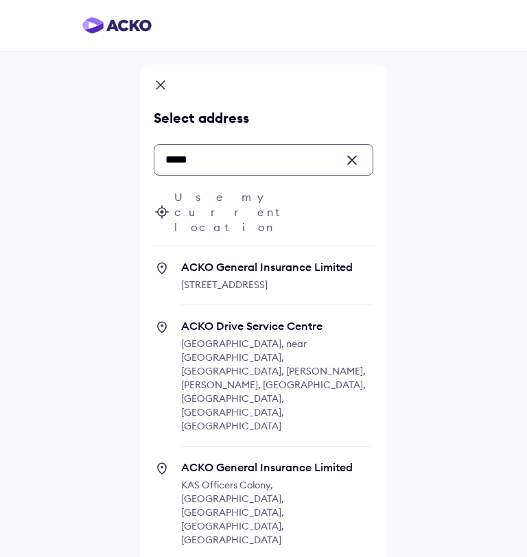
click at [224, 260] on span "ACKO General Insurance Limited [STREET_ADDRESS]" at bounding box center [277, 282] width 192 height 45
type input "****"
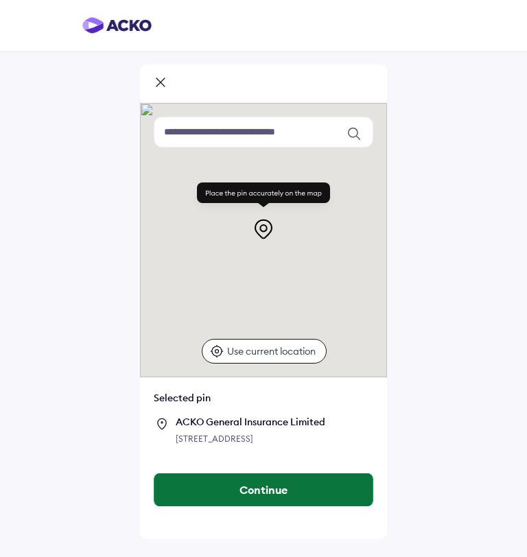
click at [234, 507] on button "Continue" at bounding box center [263, 490] width 218 height 33
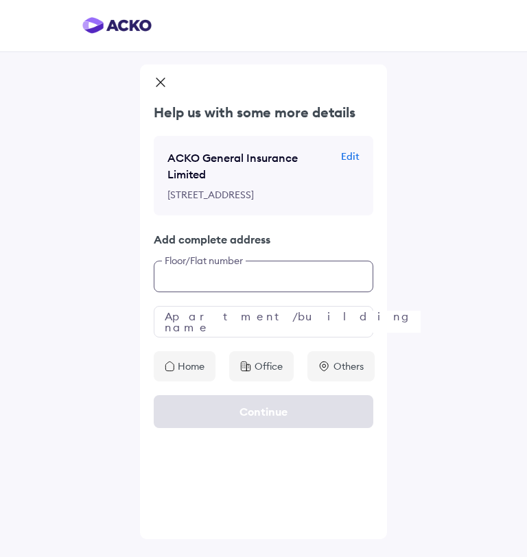
click at [261, 292] on input "text" at bounding box center [264, 277] width 220 height 32
type input "**"
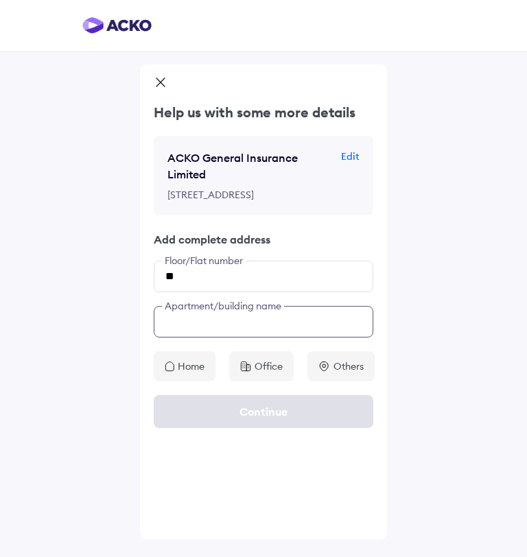
click at [257, 338] on input "text" at bounding box center [264, 322] width 220 height 32
type input "**"
click at [186, 373] on p "Home" at bounding box center [191, 367] width 27 height 14
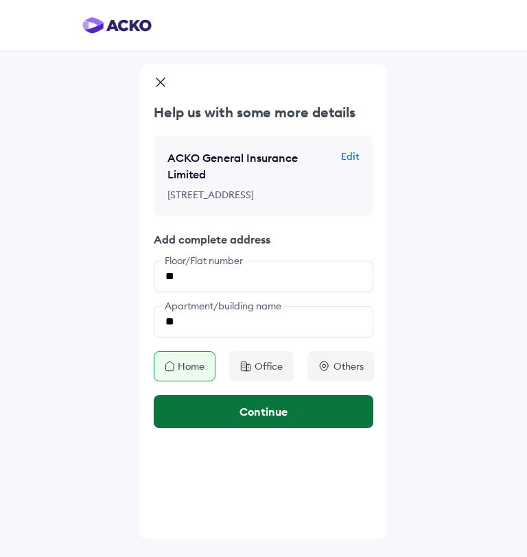
click at [196, 428] on button "Continue" at bounding box center [264, 411] width 220 height 33
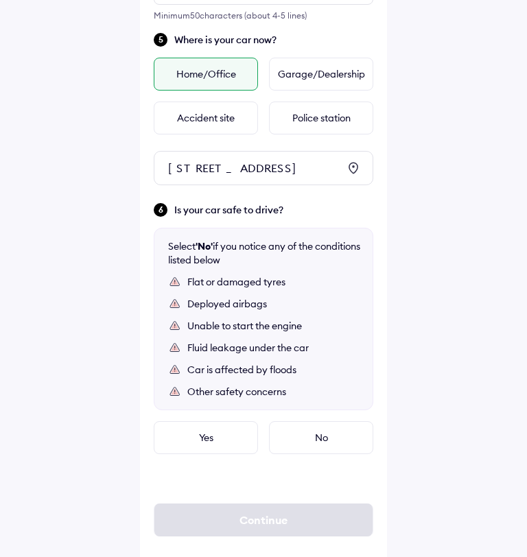
scroll to position [613, 0]
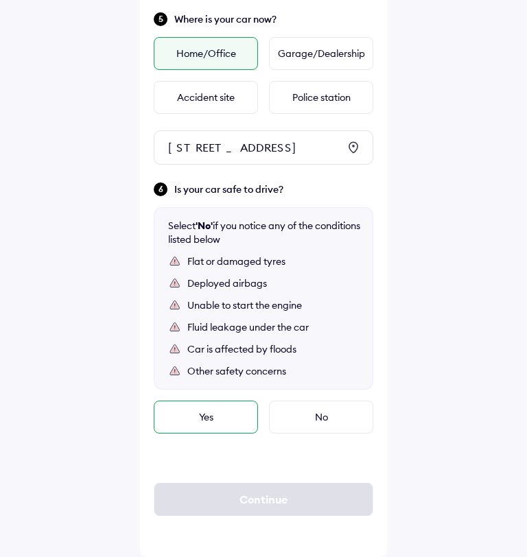
click at [197, 434] on div "Yes" at bounding box center [206, 417] width 104 height 33
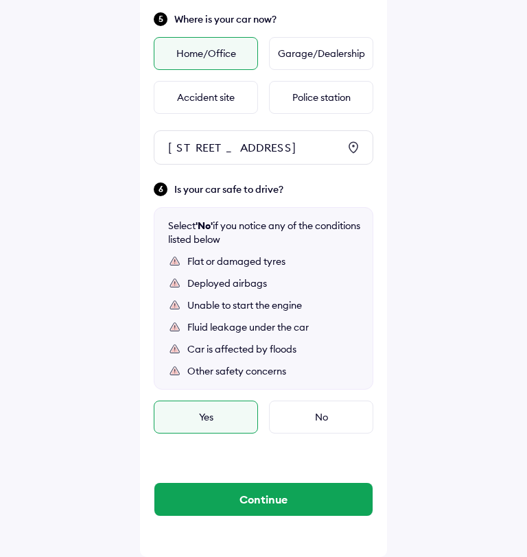
scroll to position [668, 0]
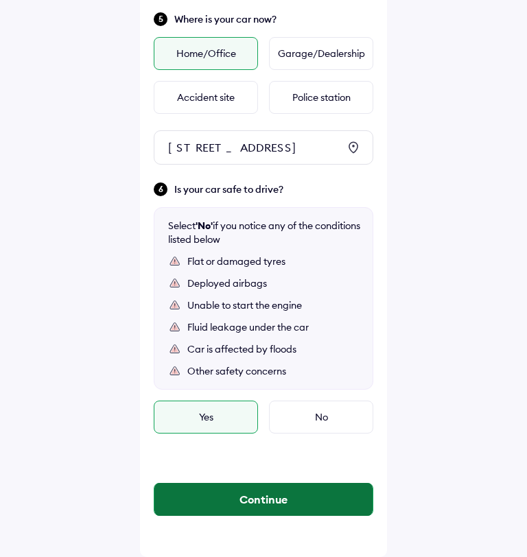
click at [233, 489] on button "Continue" at bounding box center [263, 499] width 218 height 33
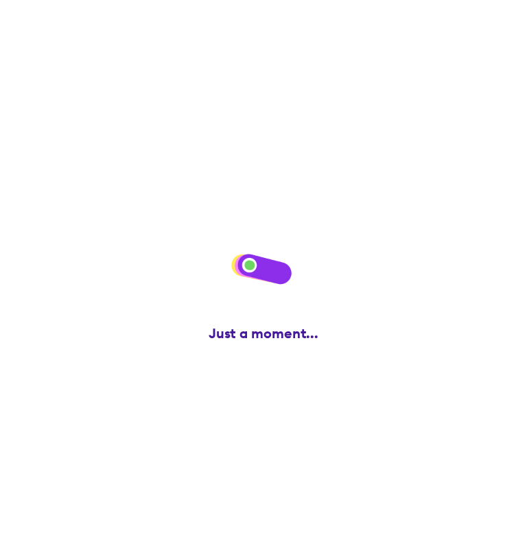
scroll to position [0, 0]
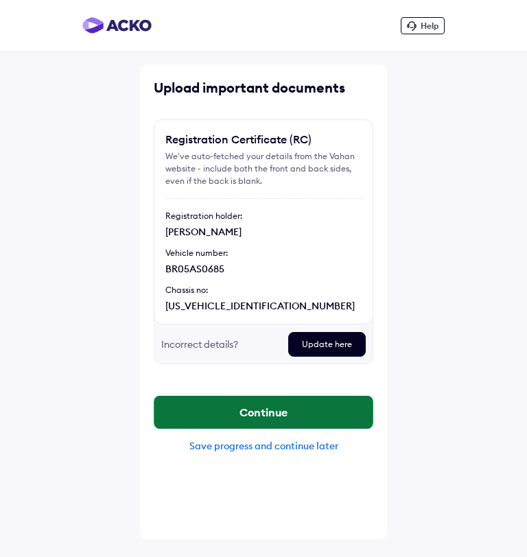
click at [234, 406] on button "Continue" at bounding box center [263, 412] width 218 height 33
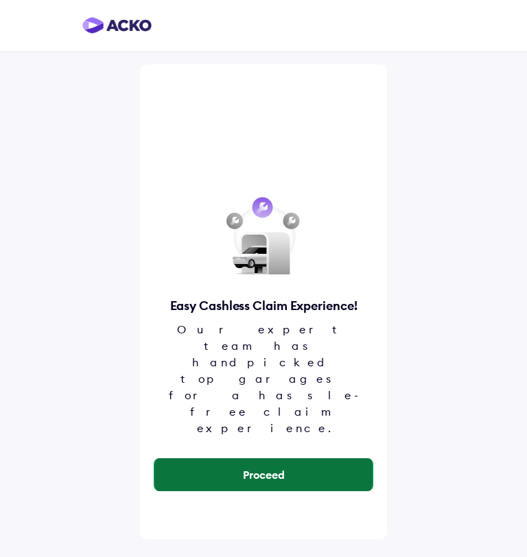
click at [294, 458] on button "Proceed" at bounding box center [263, 474] width 218 height 33
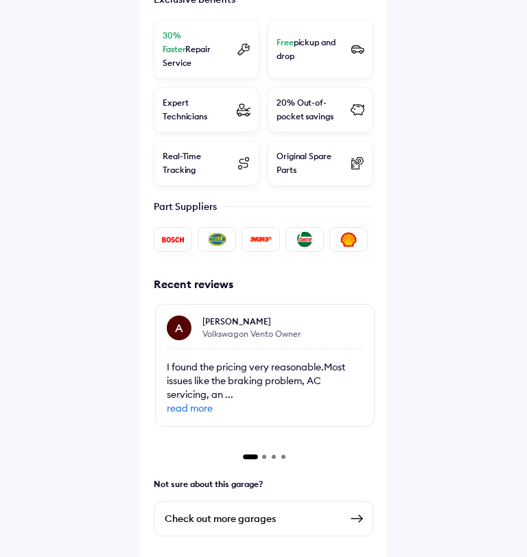
scroll to position [502, 0]
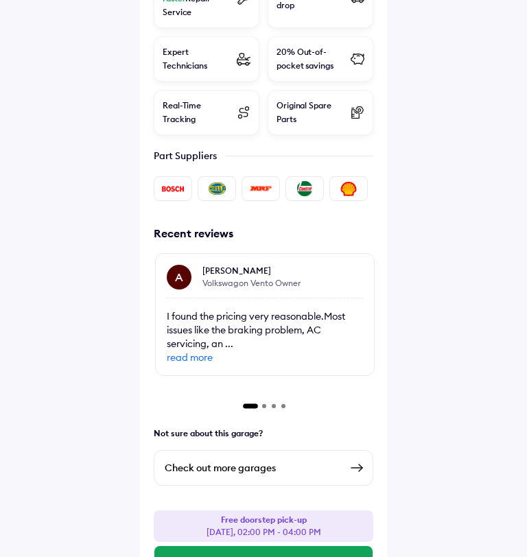
click at [277, 460] on div "Check out more garages" at bounding box center [253, 468] width 176 height 16
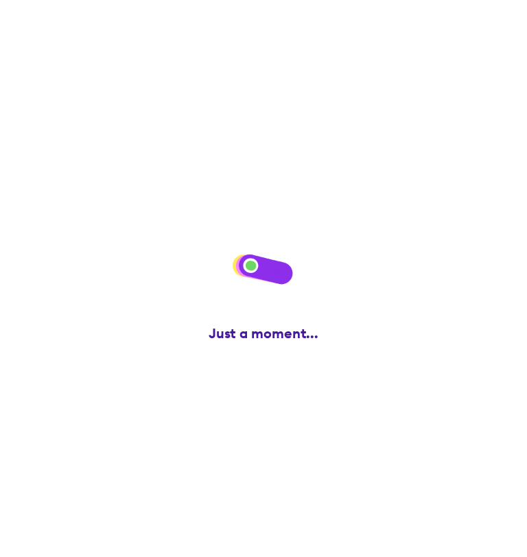
scroll to position [0, 0]
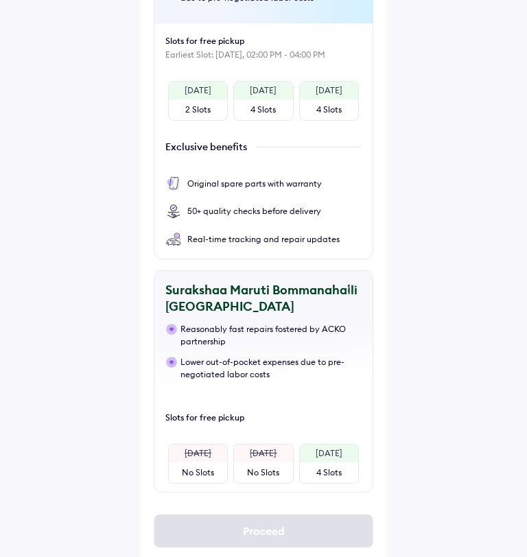
scroll to position [330, 0]
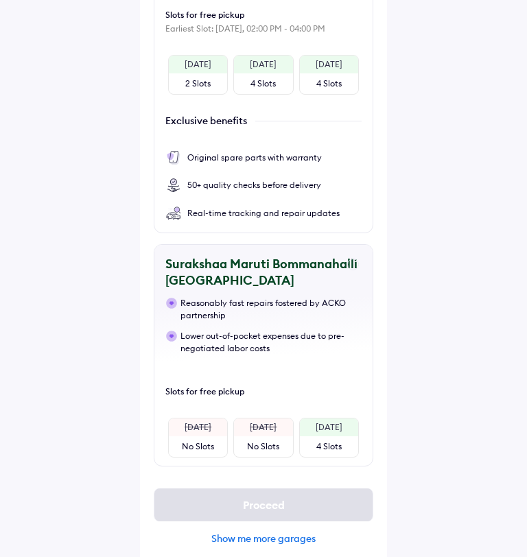
click at [257, 533] on div "Show me more garages" at bounding box center [264, 539] width 220 height 12
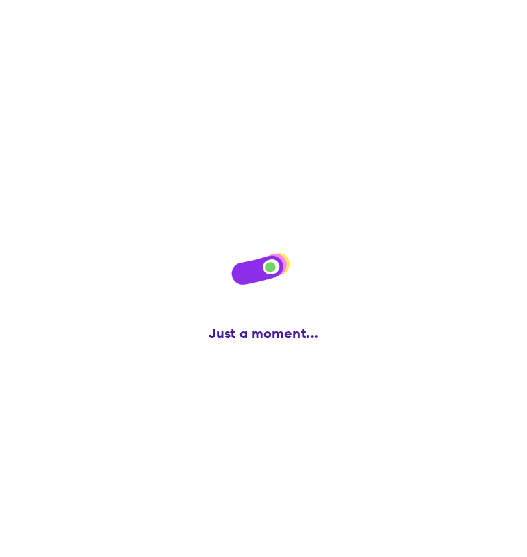
scroll to position [0, 0]
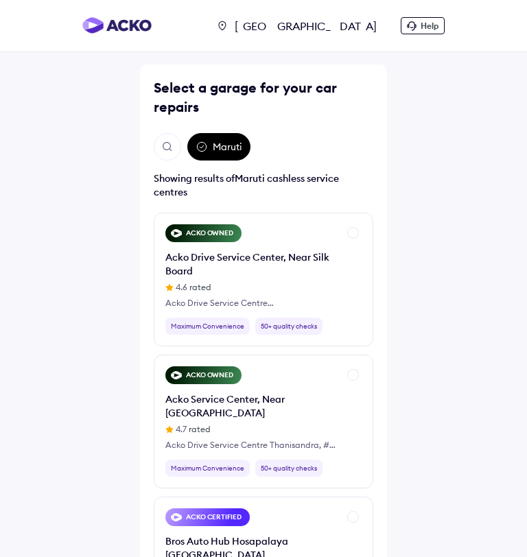
click at [165, 135] on button "Open search" at bounding box center [167, 146] width 27 height 27
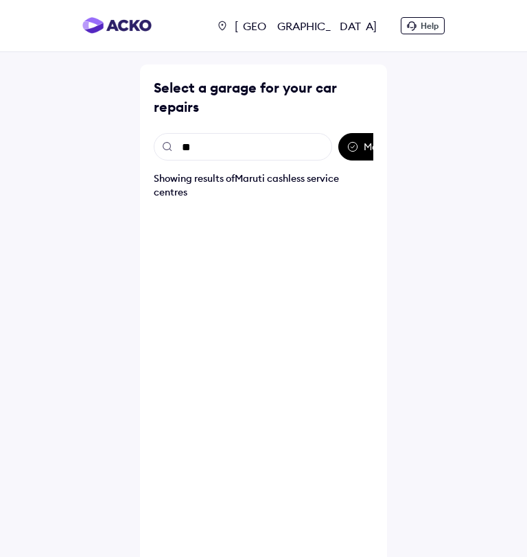
type input "*"
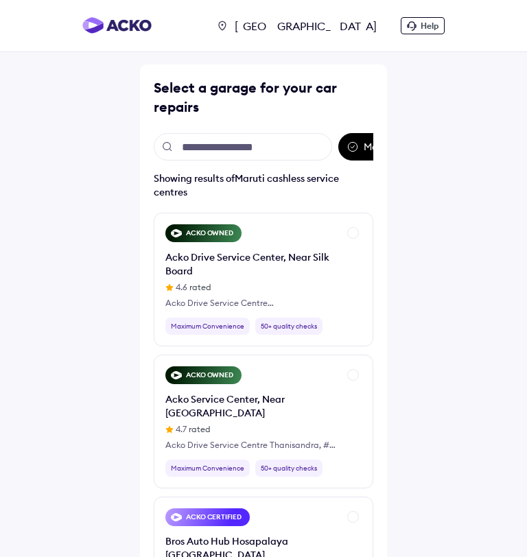
click at [455, 437] on div "[GEOGRAPHIC_DATA] Help Select a garage for your car repairs Maruti Showing resu…" at bounding box center [263, 334] width 527 height 669
